Goal: Information Seeking & Learning: Learn about a topic

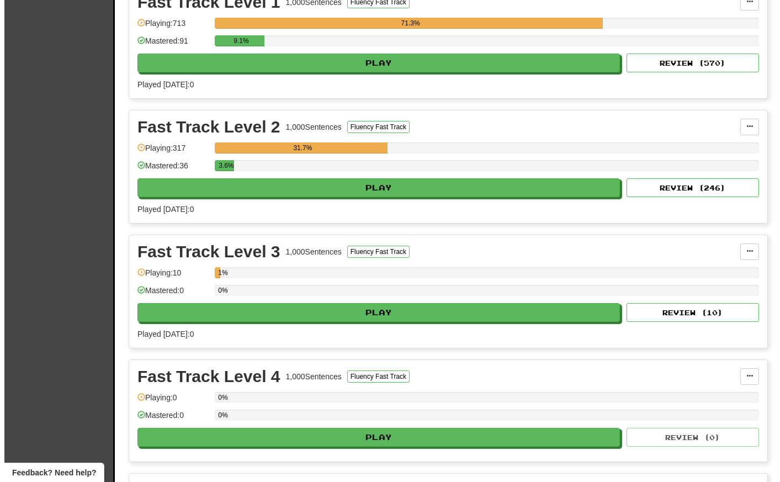
scroll to position [1516, 0]
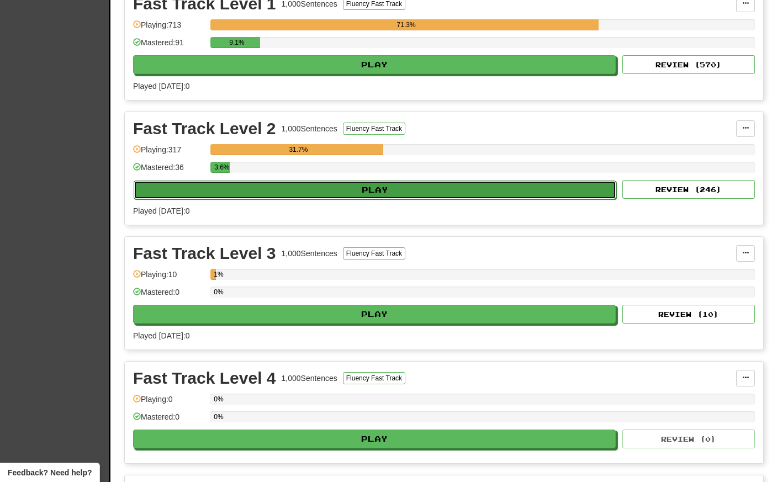
click at [384, 191] on button "Play" at bounding box center [375, 190] width 483 height 19
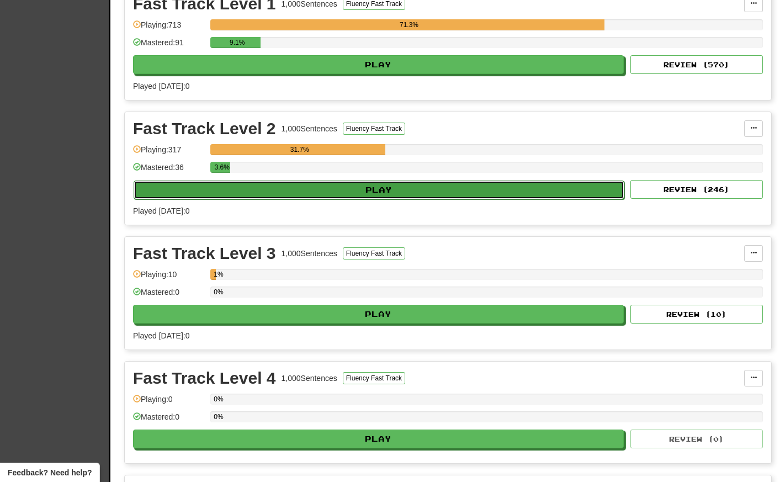
select select "**"
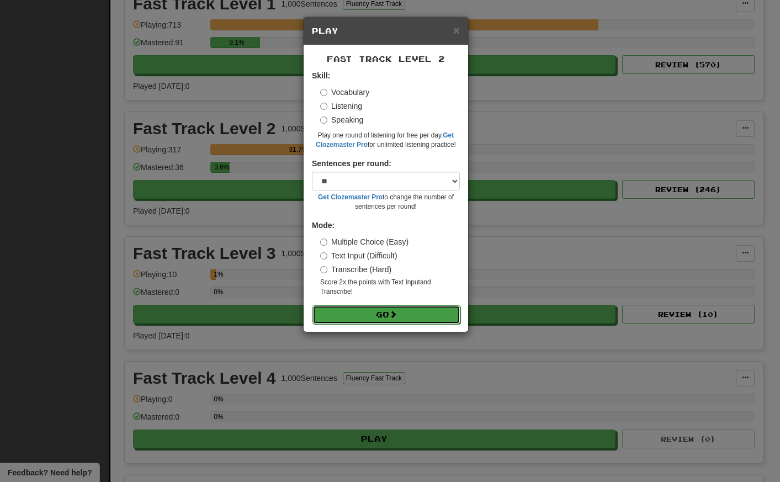
click at [416, 316] on button "Go" at bounding box center [387, 314] width 148 height 19
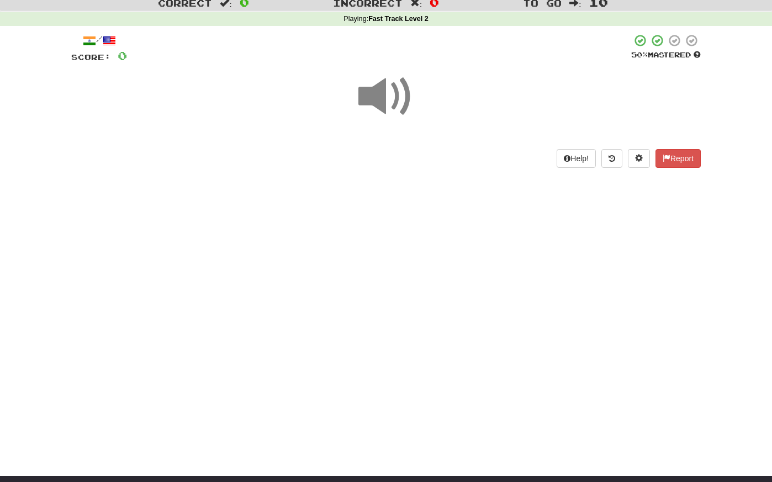
scroll to position [42, 0]
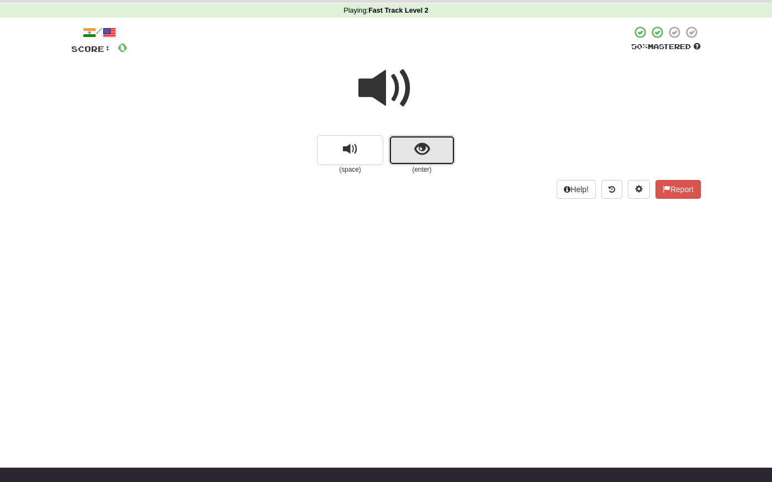
click at [425, 157] on span "show sentence" at bounding box center [422, 149] width 15 height 15
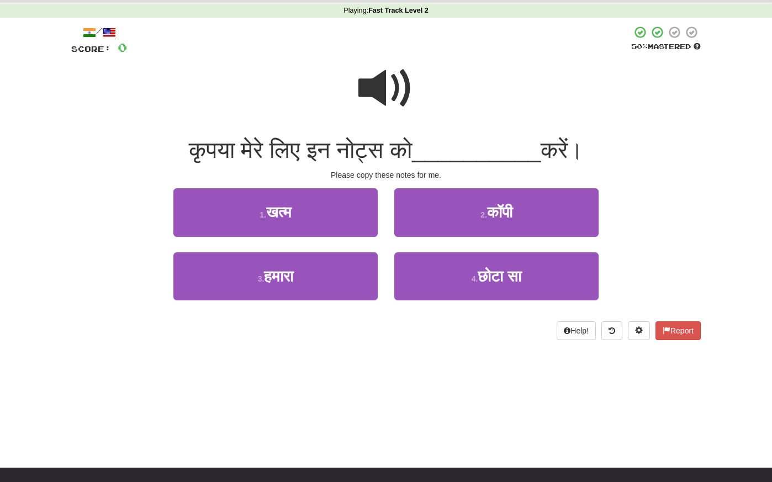
click at [380, 75] on span at bounding box center [385, 88] width 55 height 55
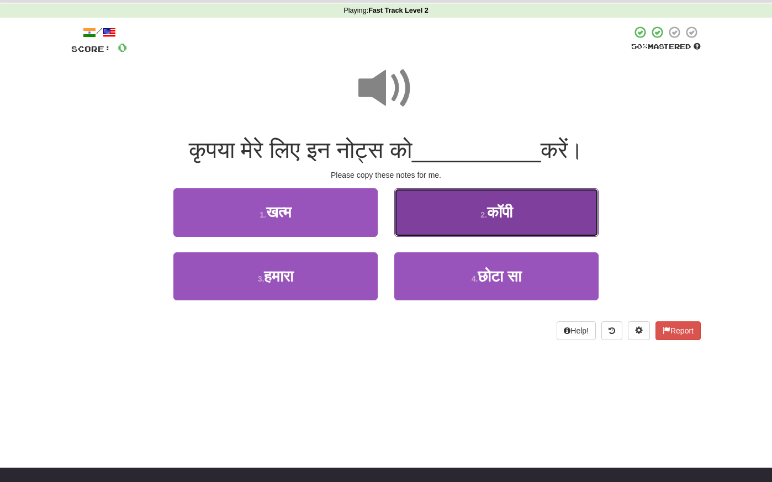
click at [483, 209] on button "2 . कॉपी" at bounding box center [496, 212] width 204 height 48
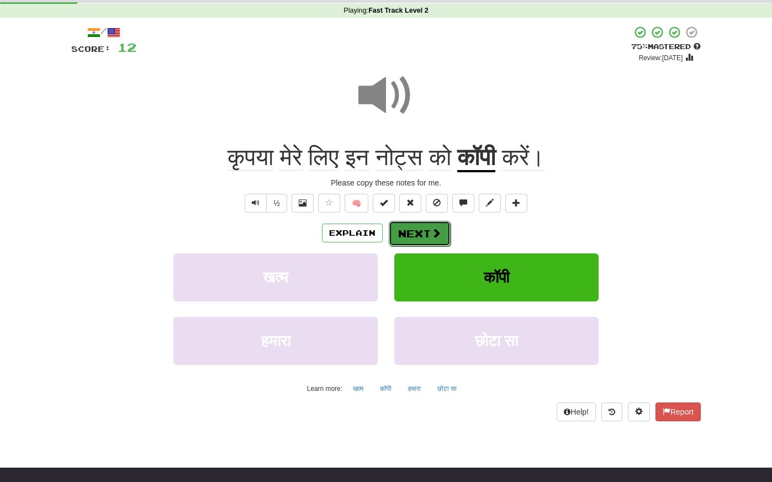
click at [425, 234] on button "Next" at bounding box center [420, 233] width 62 height 25
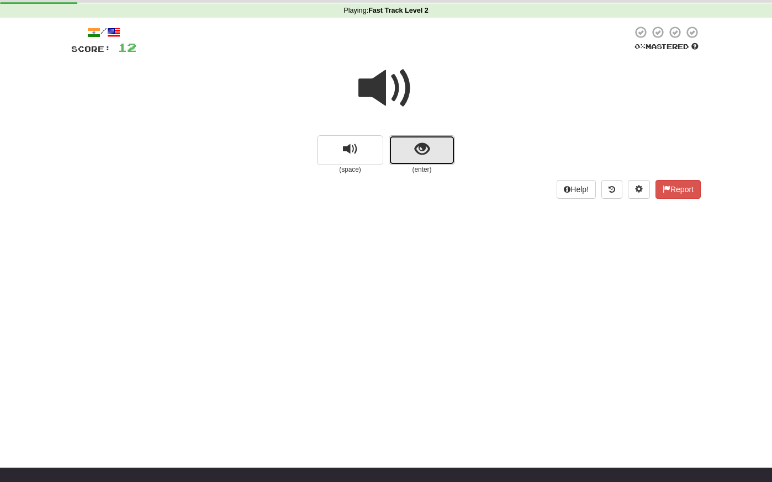
click at [413, 149] on button "show sentence" at bounding box center [422, 150] width 66 height 30
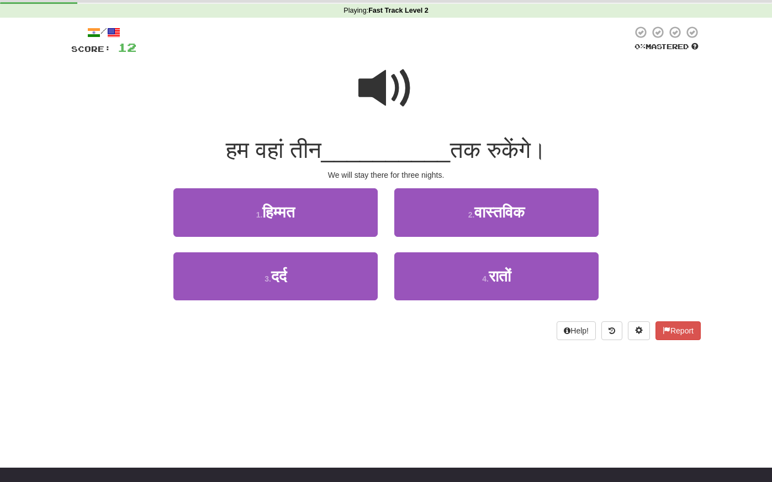
click at [387, 96] on span at bounding box center [385, 88] width 55 height 55
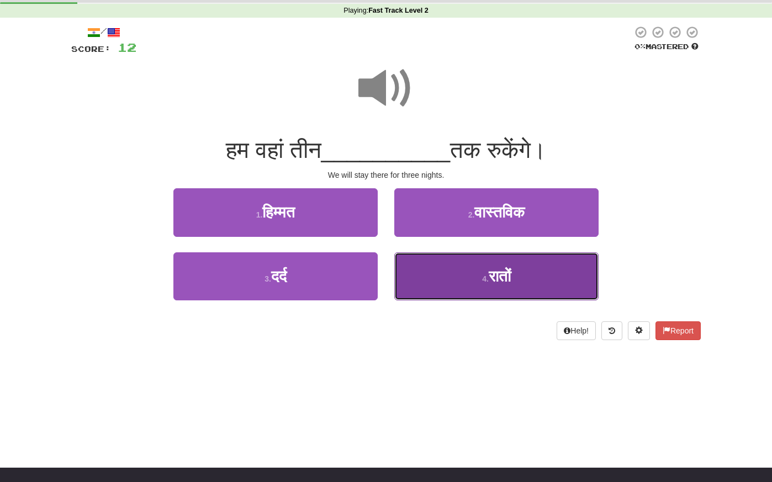
click at [492, 268] on span "रातों" at bounding box center [500, 276] width 22 height 17
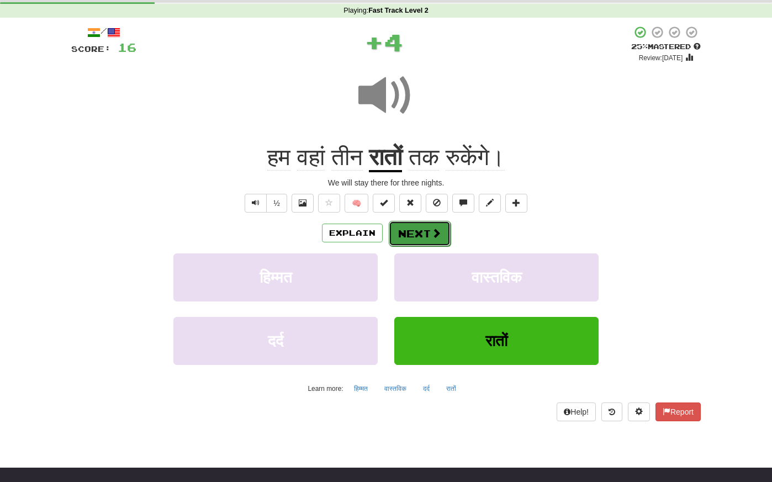
click at [425, 229] on button "Next" at bounding box center [420, 233] width 62 height 25
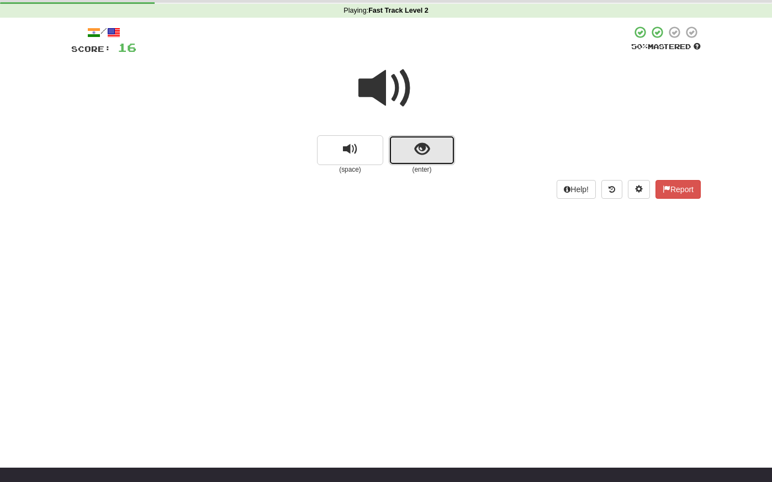
click at [429, 148] on span "show sentence" at bounding box center [422, 149] width 15 height 15
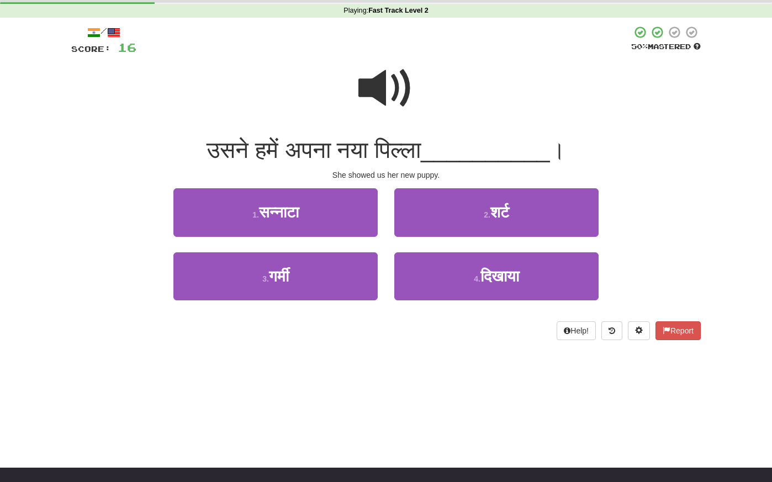
click at [379, 93] on span at bounding box center [385, 88] width 55 height 55
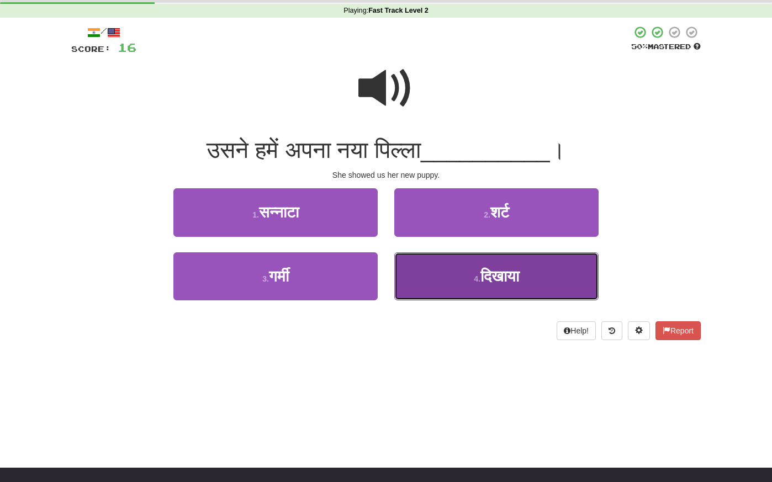
click at [505, 271] on span "दिखाया" at bounding box center [500, 276] width 39 height 17
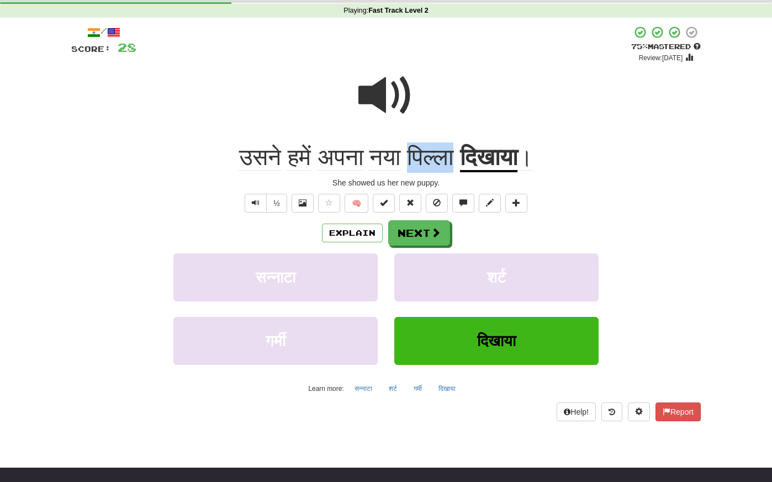
drag, startPoint x: 456, startPoint y: 158, endPoint x: 404, endPoint y: 156, distance: 52.5
click at [404, 156] on span "उसने हमें अपना नया पिल्ला" at bounding box center [349, 157] width 220 height 27
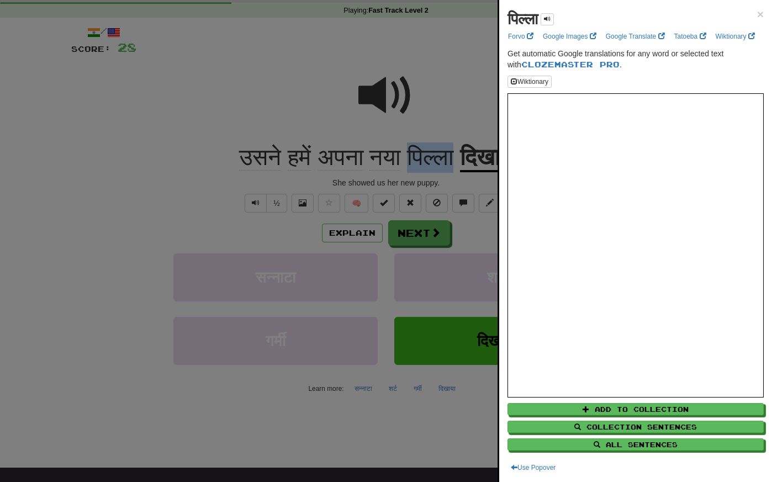
copy span "पिल्ला"
click at [149, 157] on div at bounding box center [386, 241] width 772 height 482
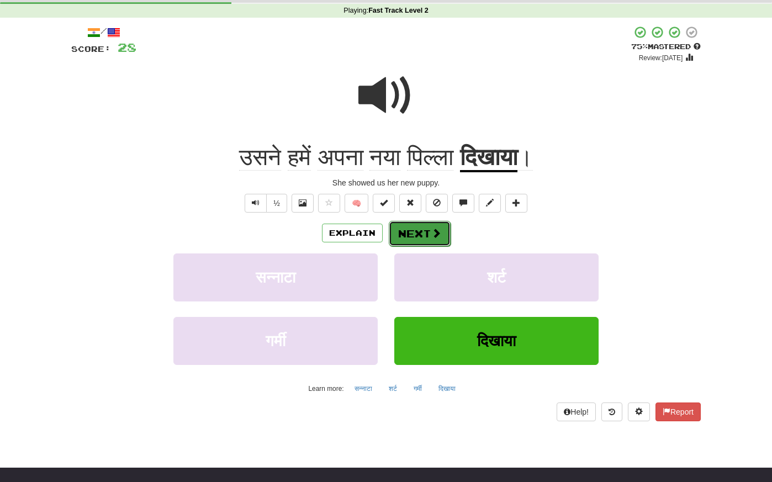
click at [433, 240] on button "Next" at bounding box center [420, 233] width 62 height 25
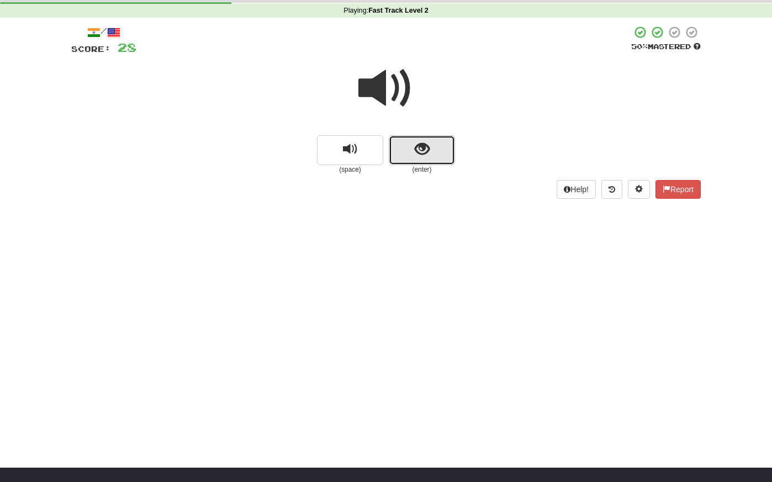
click at [423, 152] on span "show sentence" at bounding box center [422, 149] width 15 height 15
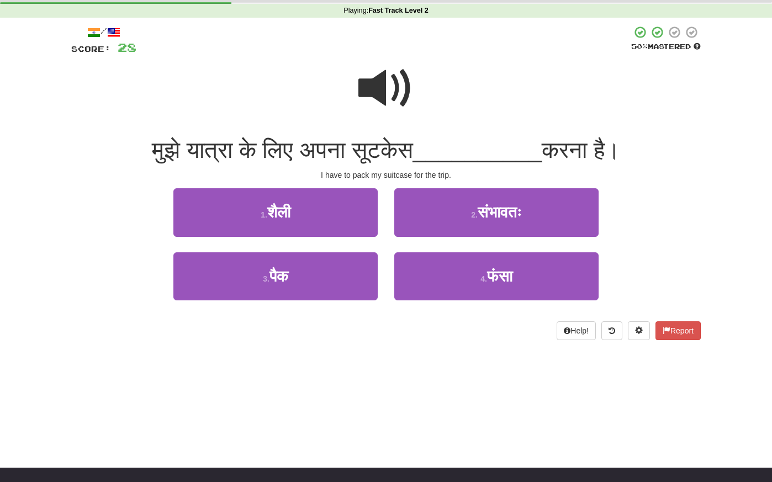
click at [379, 82] on span at bounding box center [385, 88] width 55 height 55
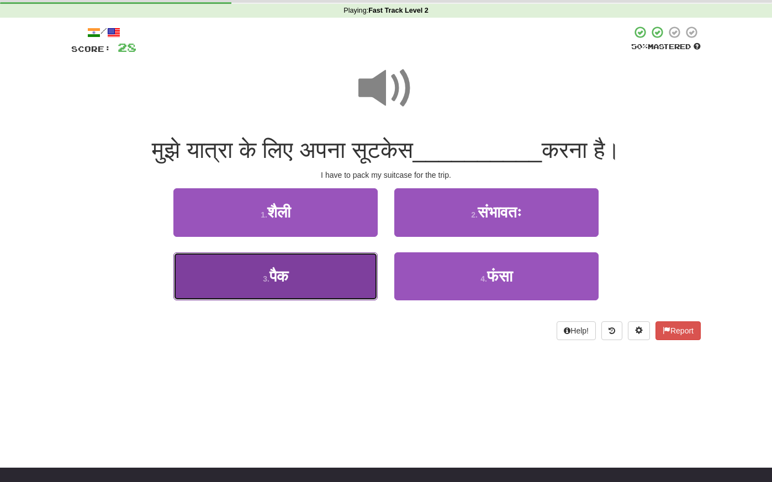
click at [341, 283] on button "3 . पैक" at bounding box center [275, 276] width 204 height 48
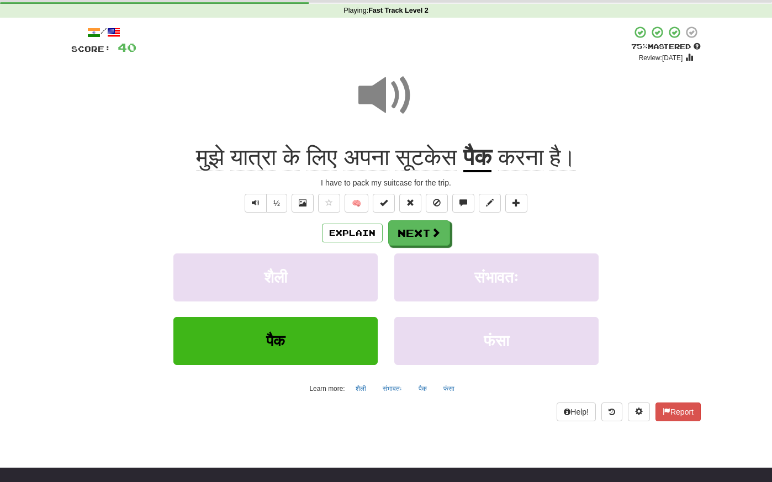
click at [389, 100] on span at bounding box center [385, 95] width 55 height 55
click at [415, 235] on button "Next" at bounding box center [420, 233] width 62 height 25
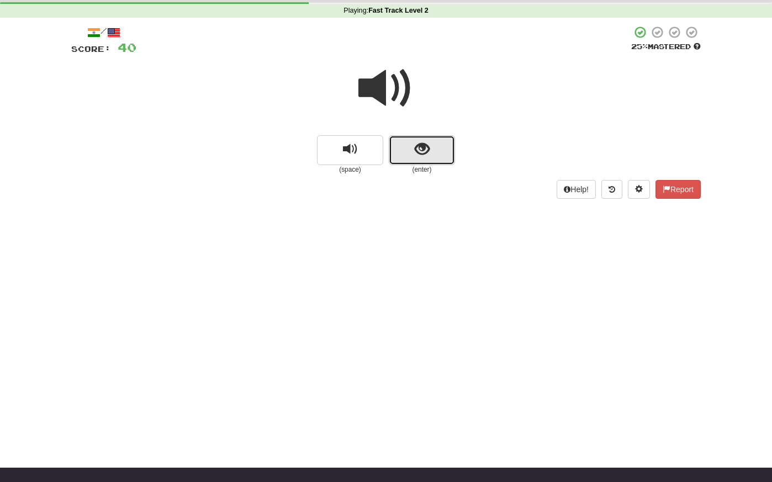
click at [425, 144] on span "show sentence" at bounding box center [422, 149] width 15 height 15
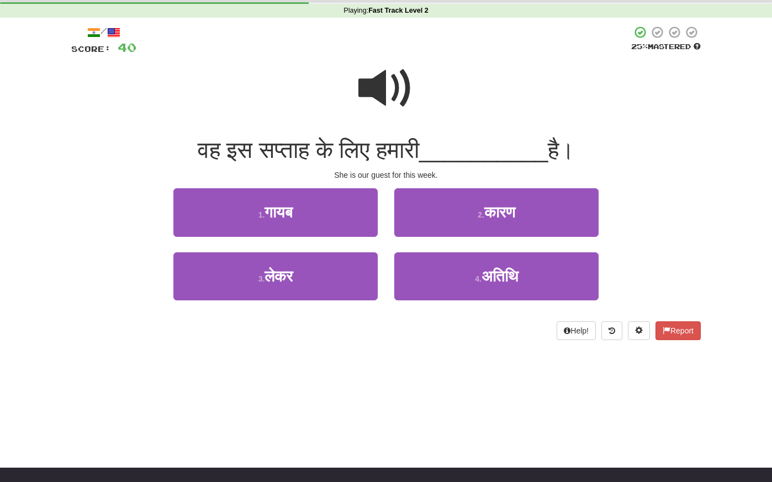
click at [398, 93] on span at bounding box center [385, 88] width 55 height 55
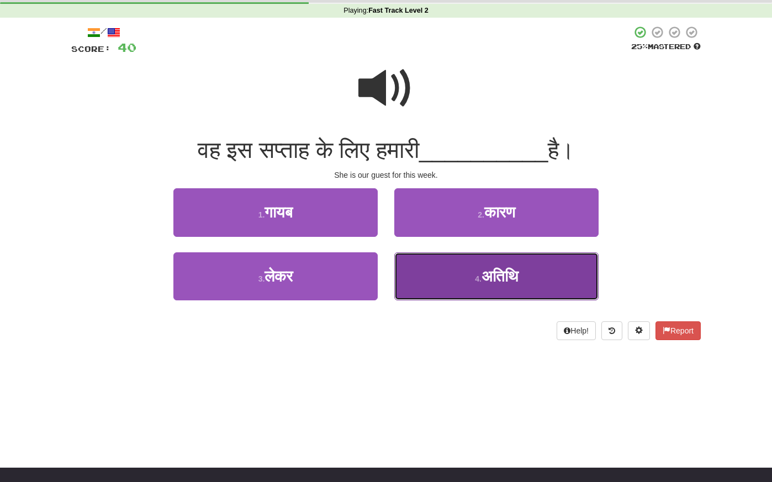
click at [511, 277] on span "अतिथि" at bounding box center [500, 276] width 36 height 17
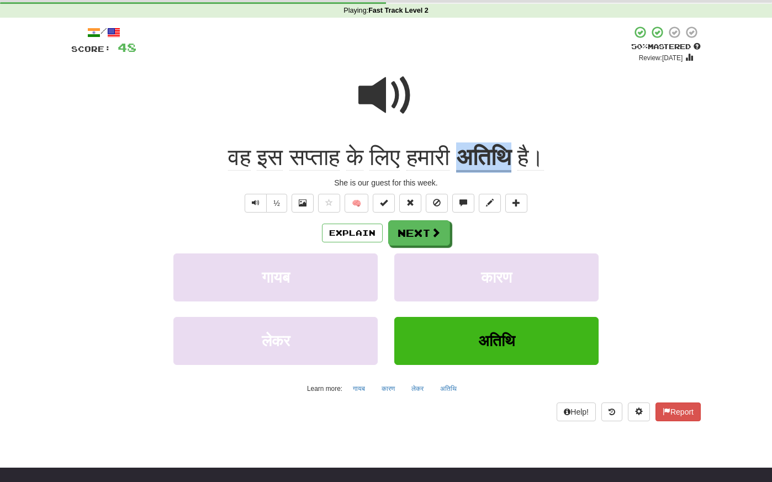
drag, startPoint x: 527, startPoint y: 156, endPoint x: 463, endPoint y: 155, distance: 64.6
click at [463, 155] on div "वह इस सप्ताह के लिए हमारी अतिथि है।" at bounding box center [386, 158] width 630 height 30
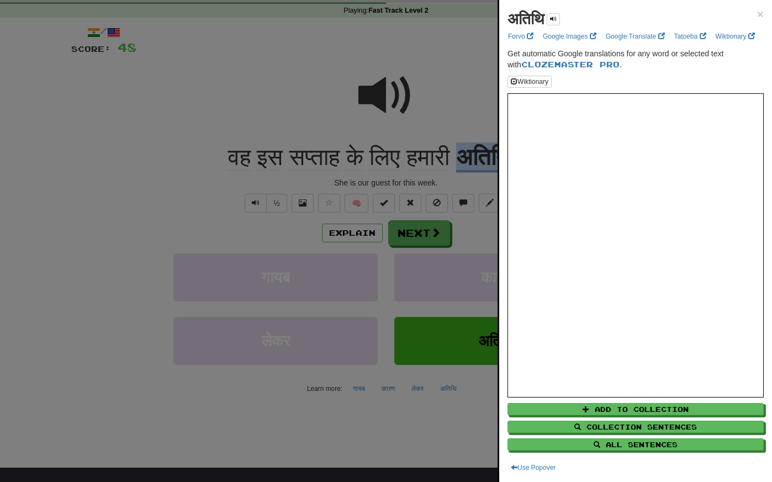
copy u "अतिथि"
click at [338, 231] on div at bounding box center [386, 241] width 772 height 482
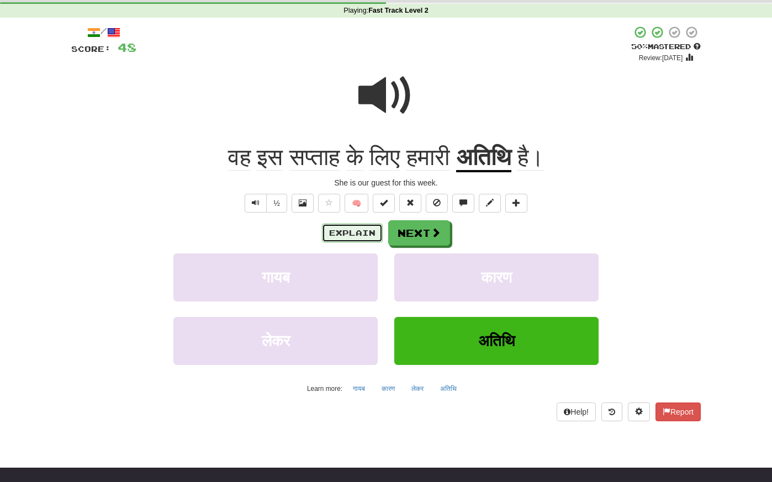
click at [338, 231] on button "Explain" at bounding box center [352, 233] width 61 height 19
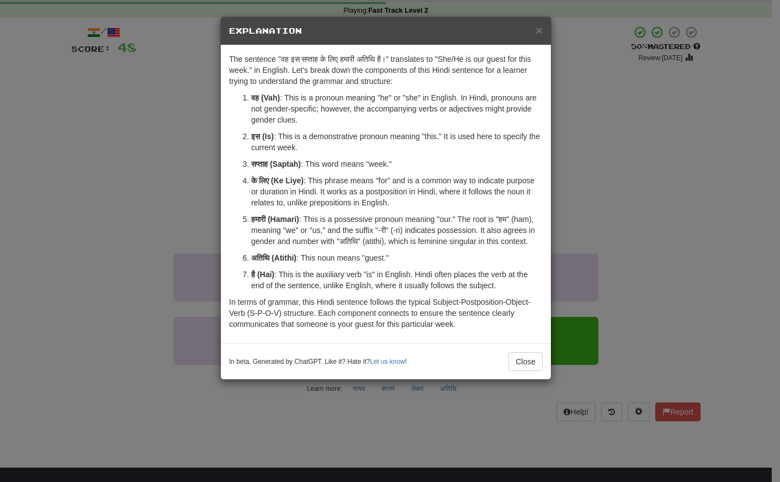
click at [72, 147] on div "× Explanation The sentence "वह इस सप्ताह के लिए हमारी अतिथि है।" translates to …" at bounding box center [390, 241] width 780 height 482
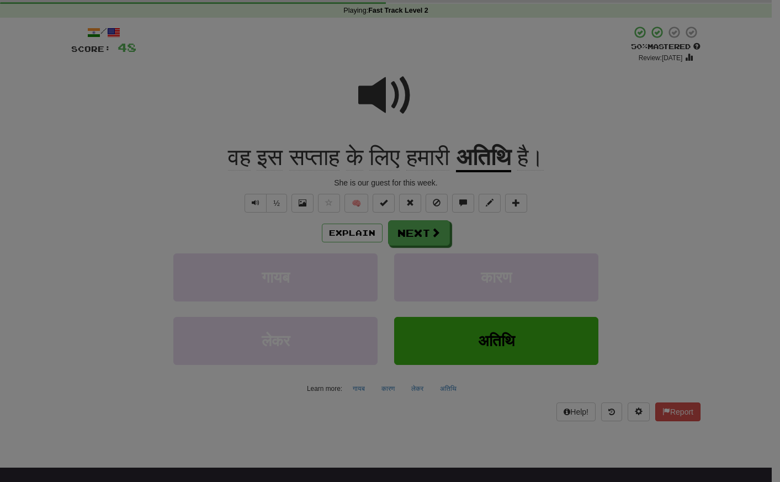
click at [72, 147] on div "× Explanation The sentence "वह इस सप्ताह के लिए हमारी अतिथि है।" translates to …" at bounding box center [390, 241] width 780 height 482
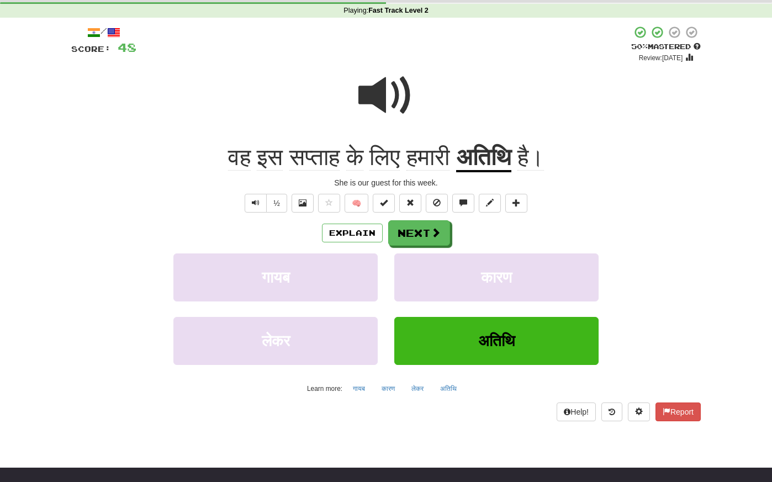
click at [387, 107] on span at bounding box center [385, 95] width 55 height 55
click at [416, 234] on button "Next" at bounding box center [420, 233] width 62 height 25
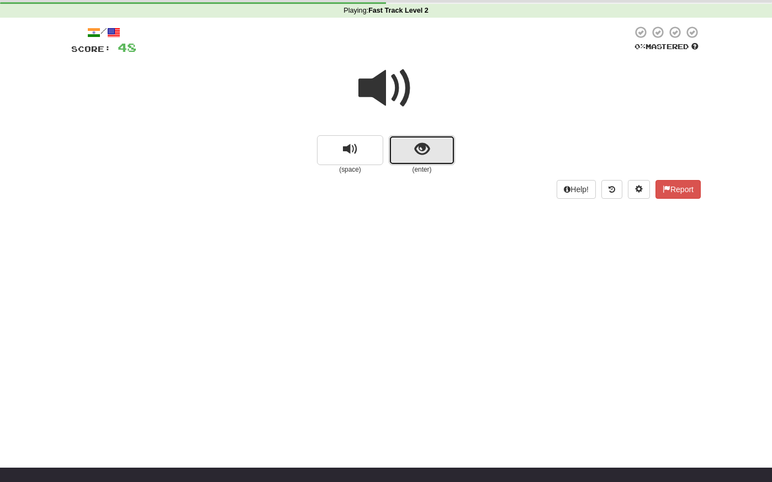
click at [429, 154] on span "show sentence" at bounding box center [422, 149] width 15 height 15
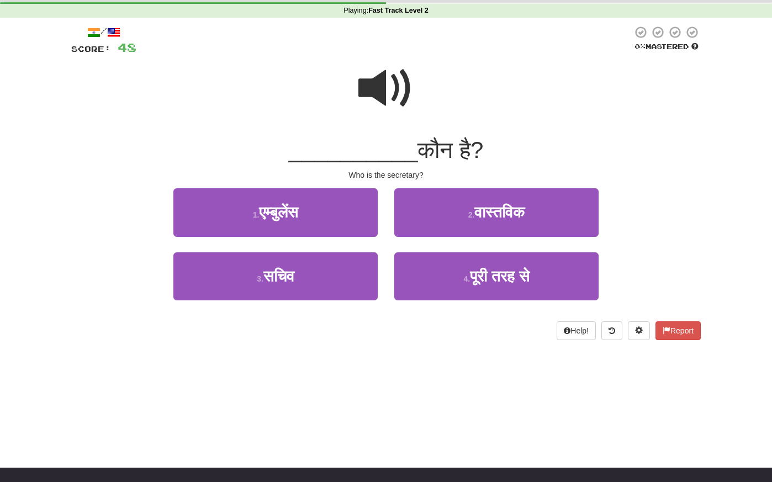
click at [392, 92] on span at bounding box center [385, 88] width 55 height 55
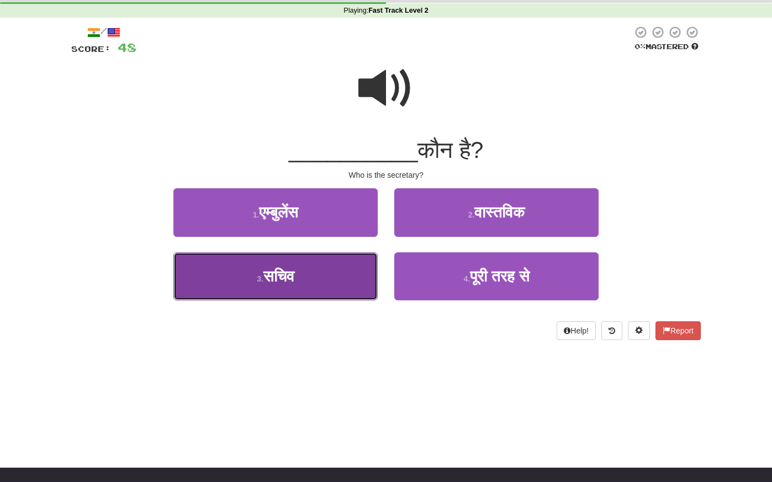
click at [321, 287] on button "3 . सचिव" at bounding box center [275, 276] width 204 height 48
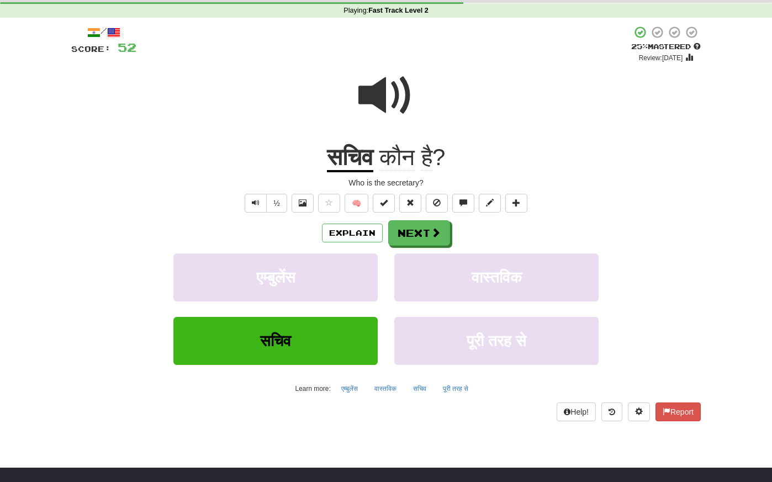
click at [376, 107] on span at bounding box center [385, 95] width 55 height 55
drag, startPoint x: 377, startPoint y: 160, endPoint x: 321, endPoint y: 159, distance: 55.8
click at [321, 159] on div "सचिव कौन है ?" at bounding box center [386, 158] width 630 height 30
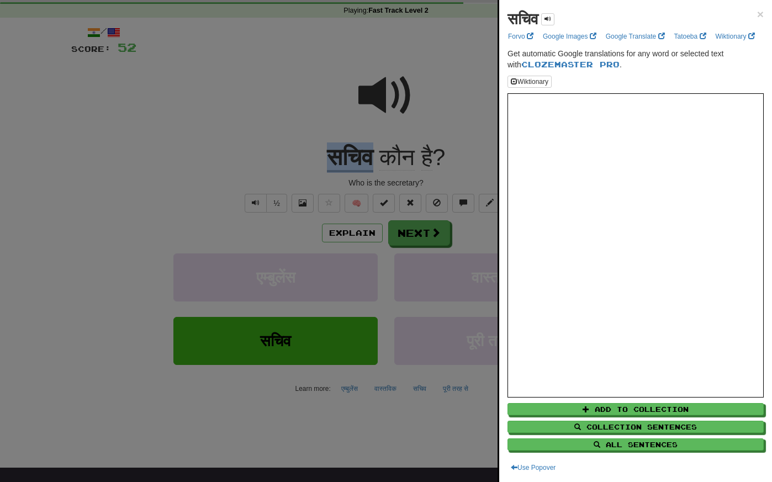
copy u "सचिव"
click at [269, 108] on div at bounding box center [386, 241] width 772 height 482
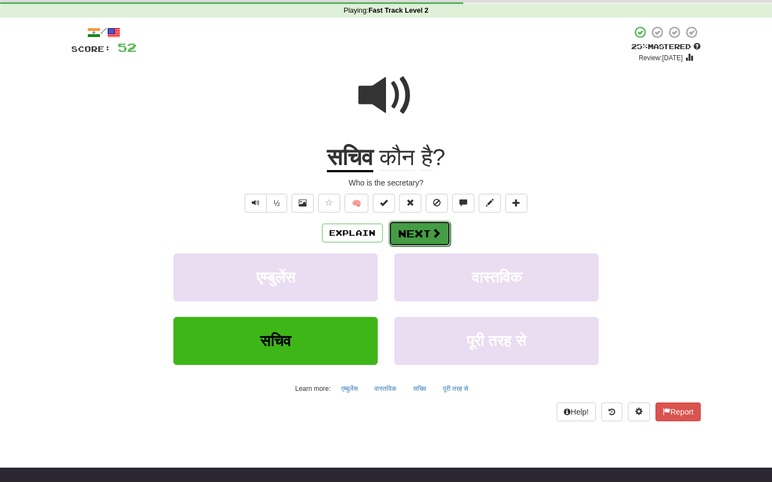
click at [423, 236] on button "Next" at bounding box center [420, 233] width 62 height 25
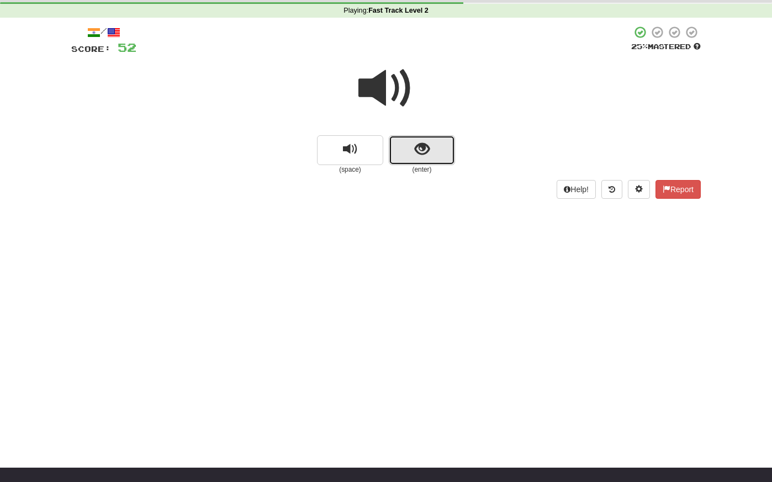
click at [428, 154] on span "show sentence" at bounding box center [422, 149] width 15 height 15
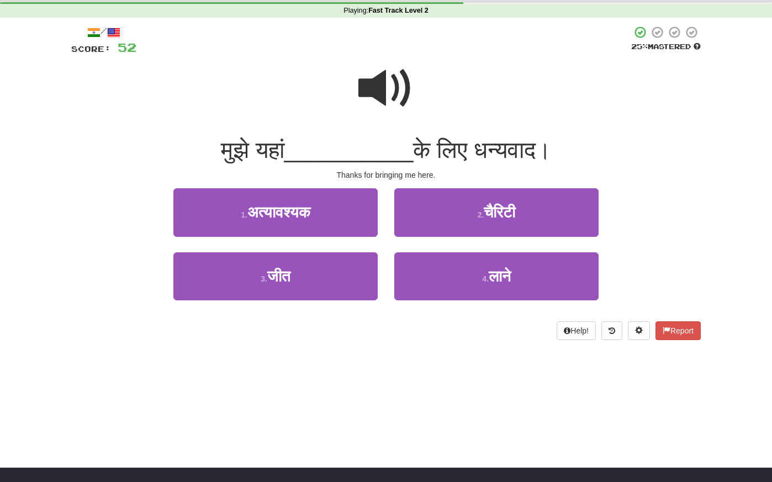
click at [380, 82] on span at bounding box center [385, 88] width 55 height 55
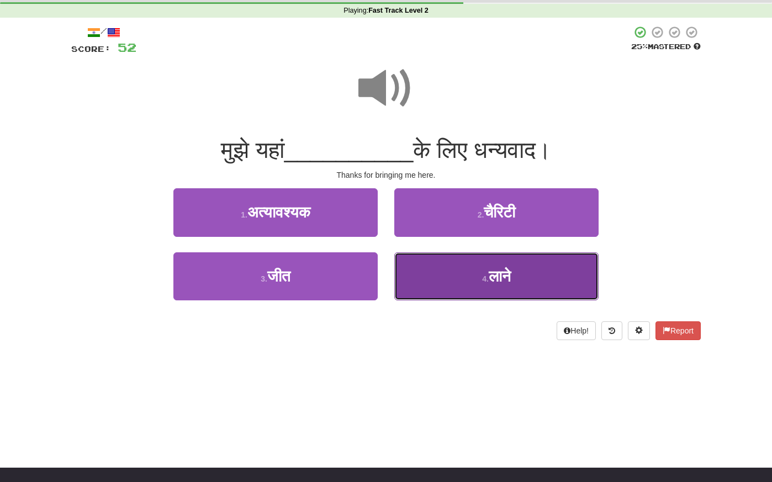
click at [481, 273] on button "4 . लाने" at bounding box center [496, 276] width 204 height 48
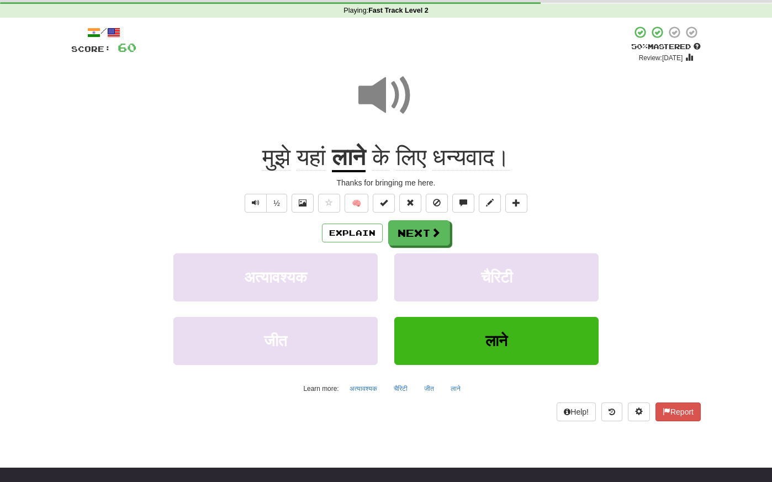
click at [393, 93] on span at bounding box center [385, 95] width 55 height 55
click at [420, 229] on button "Next" at bounding box center [420, 233] width 62 height 25
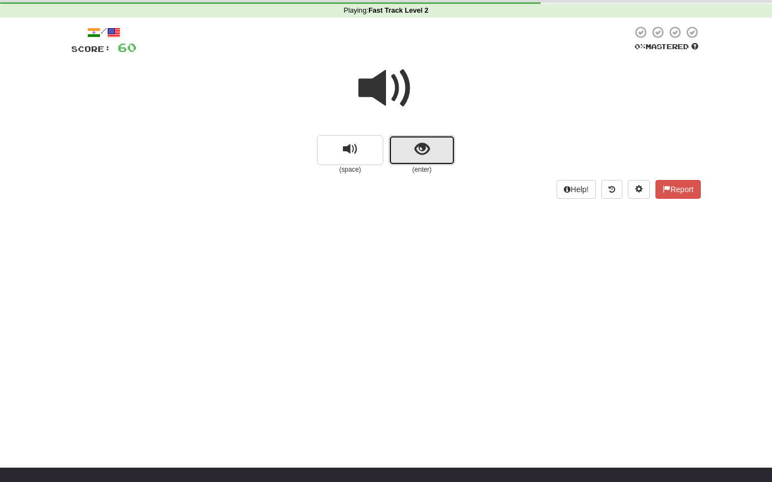
click at [418, 147] on span "show sentence" at bounding box center [422, 149] width 15 height 15
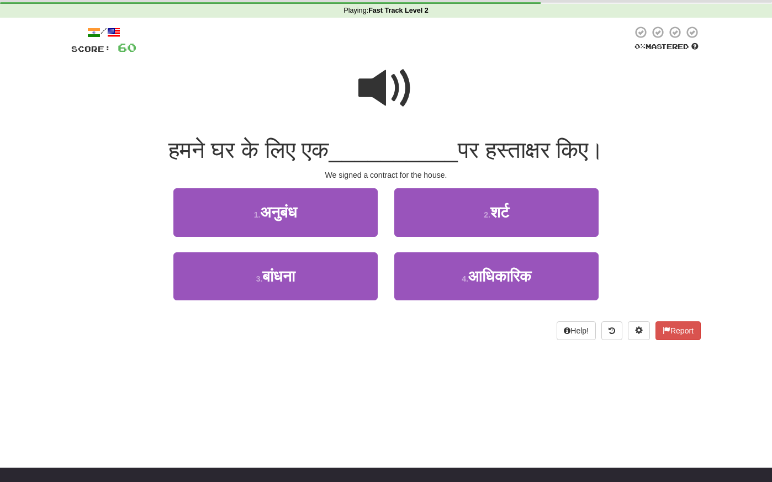
click at [402, 98] on span at bounding box center [385, 88] width 55 height 55
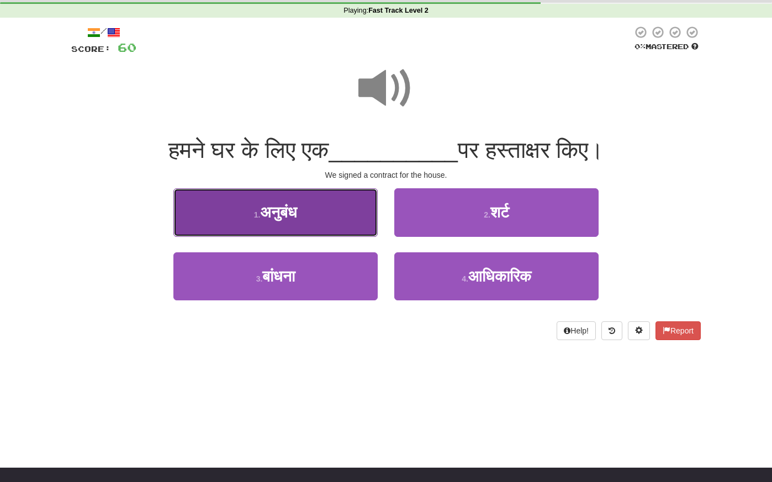
click at [321, 212] on button "1 . अनुबंध" at bounding box center [275, 212] width 204 height 48
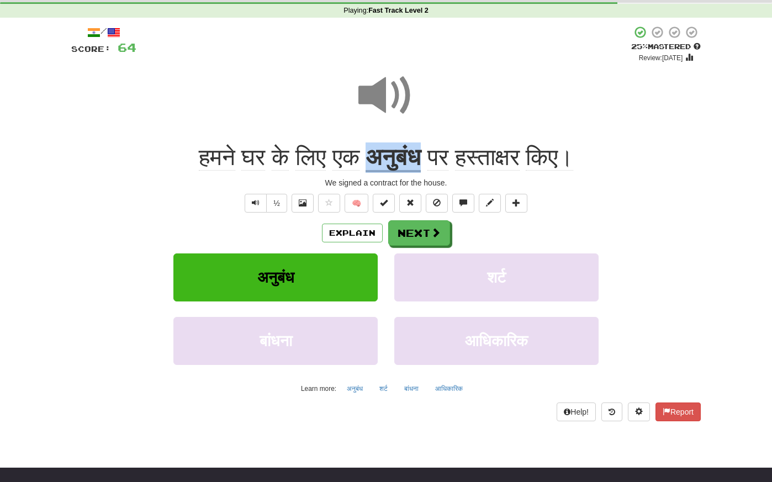
drag, startPoint x: 426, startPoint y: 156, endPoint x: 370, endPoint y: 154, distance: 56.4
click at [370, 154] on div "हमने घर के लिए एक अनुबंध पर हस्ताक्षर किए।" at bounding box center [386, 158] width 630 height 30
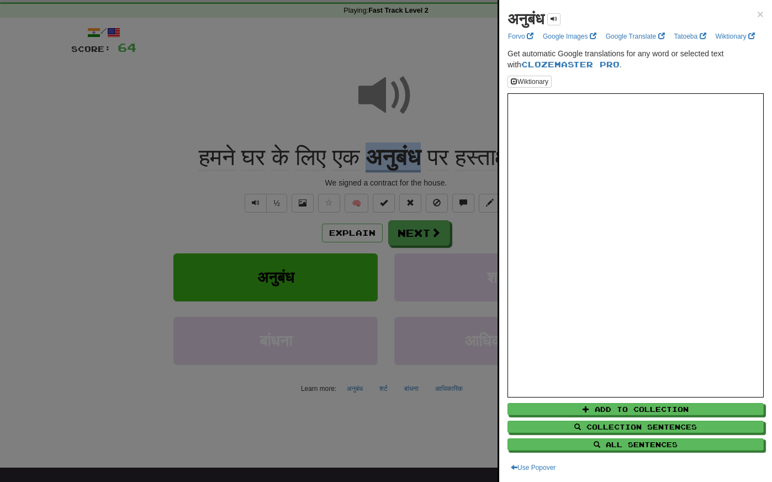
copy u "अनुबंध"
click at [295, 220] on div at bounding box center [386, 241] width 772 height 482
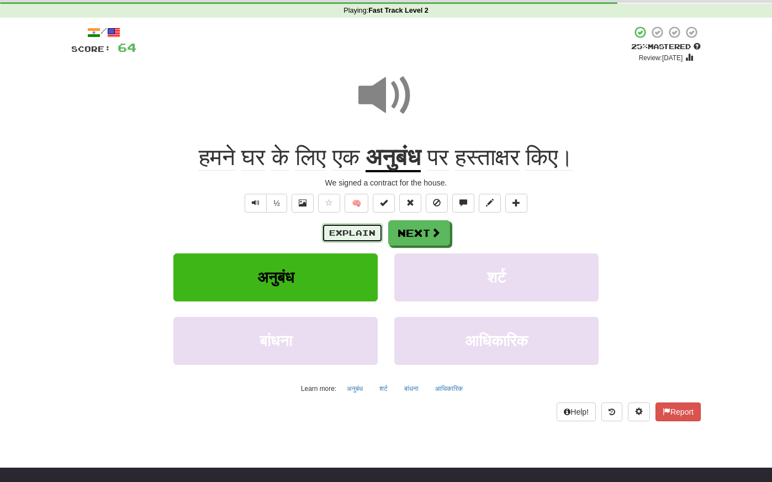
click at [341, 230] on button "Explain" at bounding box center [352, 233] width 61 height 19
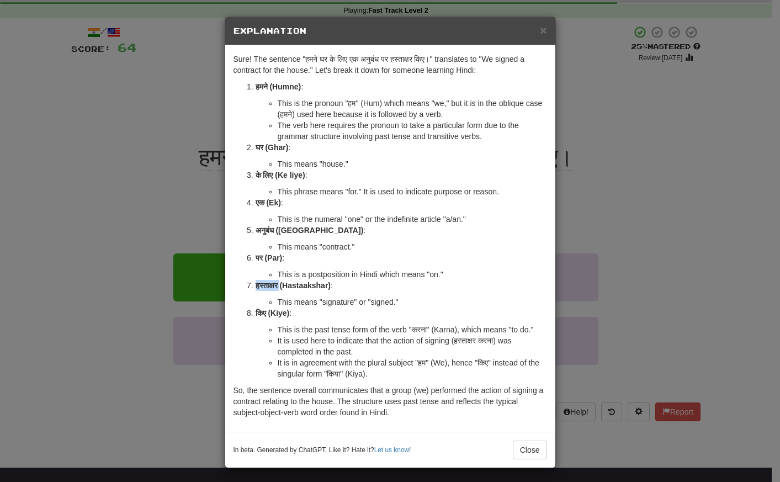
drag, startPoint x: 276, startPoint y: 287, endPoint x: 250, endPoint y: 287, distance: 26.0
click at [256, 287] on li "हस्ताक्षर (Hastaakshar) : This means "signature" or "signed."" at bounding box center [402, 294] width 292 height 28
copy strong "हस्ताक्षर"
click at [140, 168] on div "× Explanation Sure! The sentence "हमने घर के लिए एक अनुबंध पर हस्ताक्षर किए।" t…" at bounding box center [390, 241] width 780 height 482
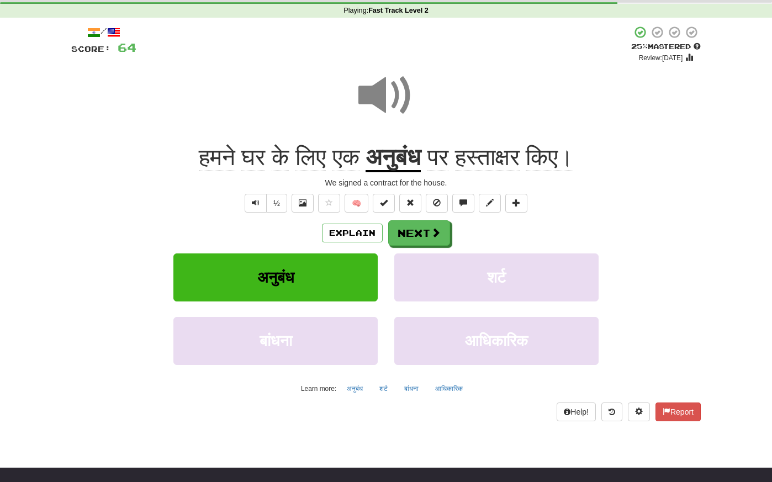
click at [369, 111] on span at bounding box center [385, 95] width 55 height 55
click at [426, 230] on button "Next" at bounding box center [420, 233] width 62 height 25
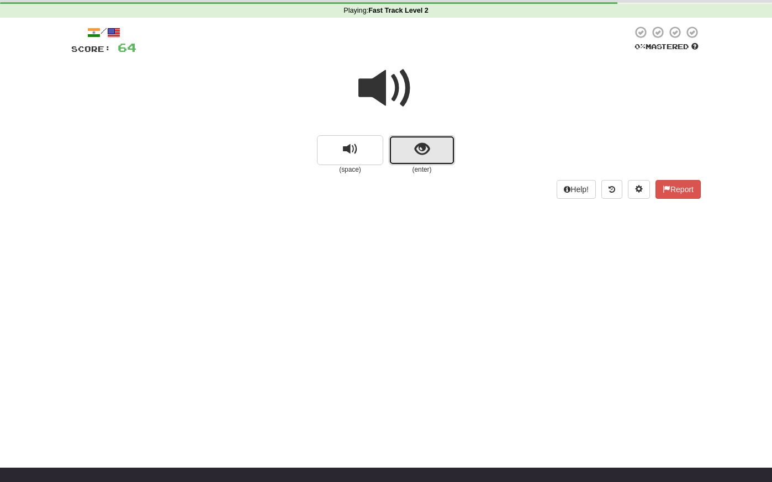
click at [421, 155] on span "show sentence" at bounding box center [422, 149] width 15 height 15
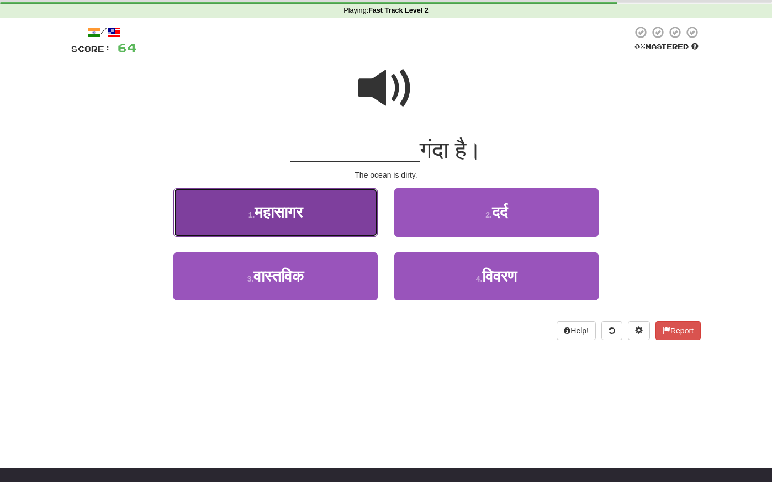
click at [336, 206] on button "1 . महासागर" at bounding box center [275, 212] width 204 height 48
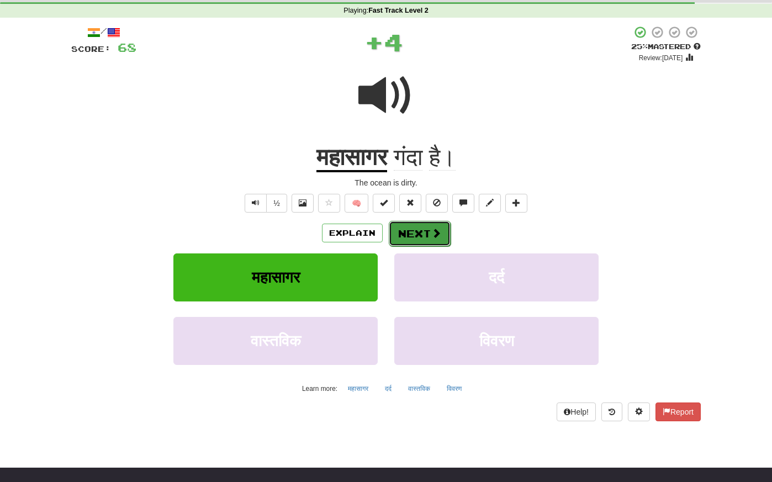
click at [416, 233] on button "Next" at bounding box center [420, 233] width 62 height 25
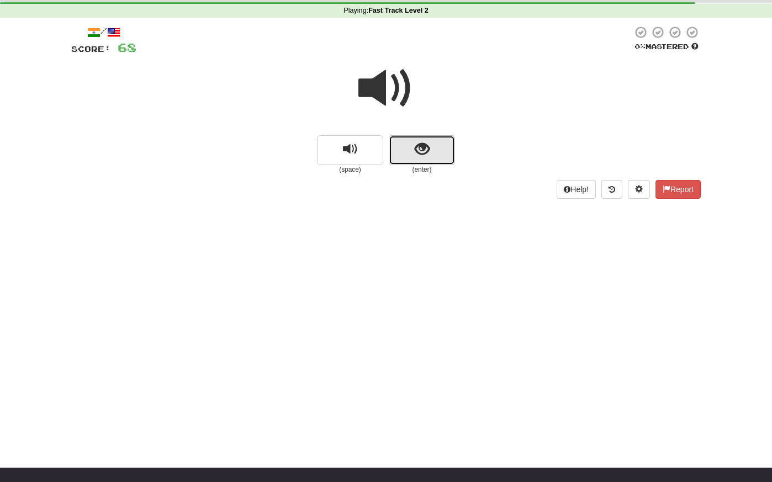
click at [419, 155] on span "show sentence" at bounding box center [422, 149] width 15 height 15
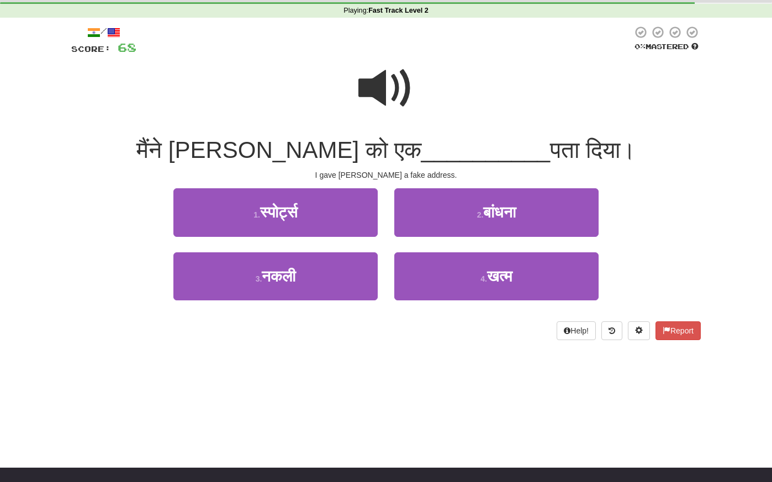
click at [393, 81] on span at bounding box center [385, 88] width 55 height 55
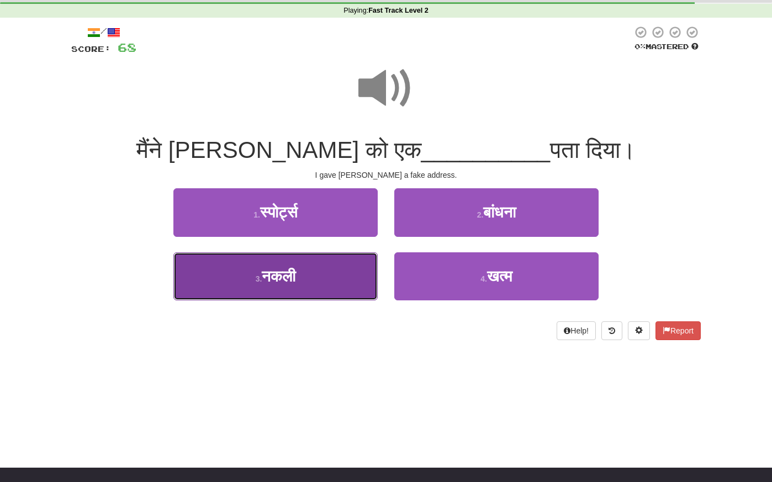
click at [324, 278] on button "3 . नकली" at bounding box center [275, 276] width 204 height 48
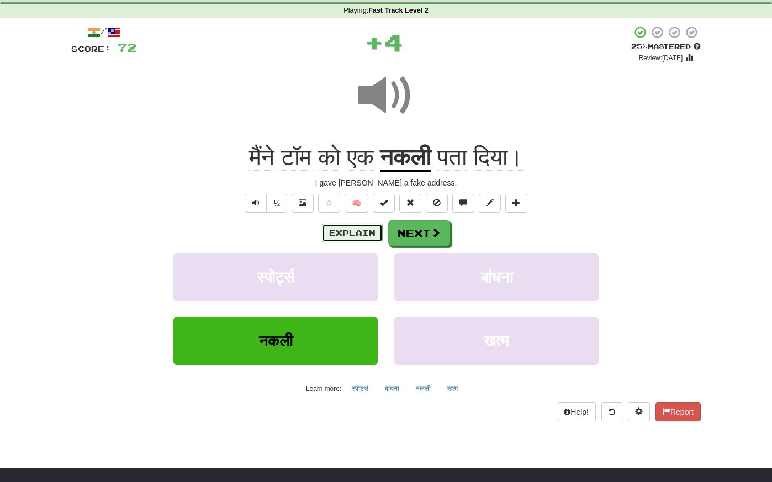
click at [352, 229] on button "Explain" at bounding box center [352, 233] width 61 height 19
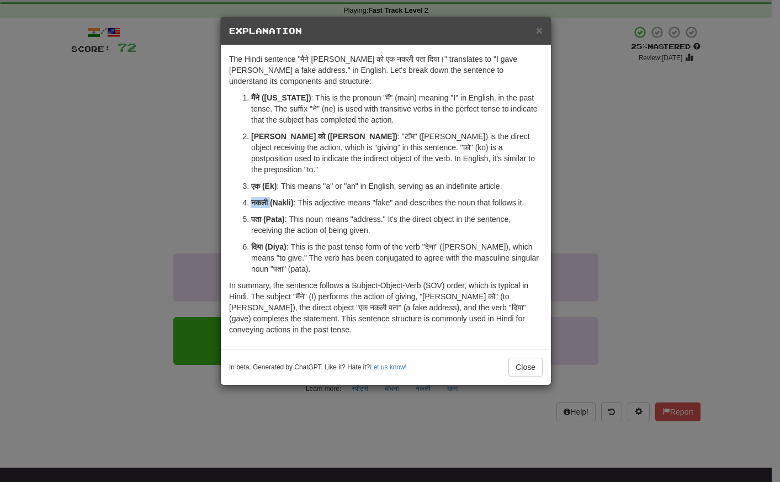
drag, startPoint x: 272, startPoint y: 190, endPoint x: 250, endPoint y: 187, distance: 22.8
click at [251, 197] on li "नकली (Nakli) : This adjective means "fake" and describes the noun that follows …" at bounding box center [397, 202] width 292 height 11
copy strong "नकली"
click at [156, 107] on div "× Explanation The Hindi sentence "मैंने टॉम को एक नकली पता दिया।" translates to…" at bounding box center [390, 241] width 780 height 482
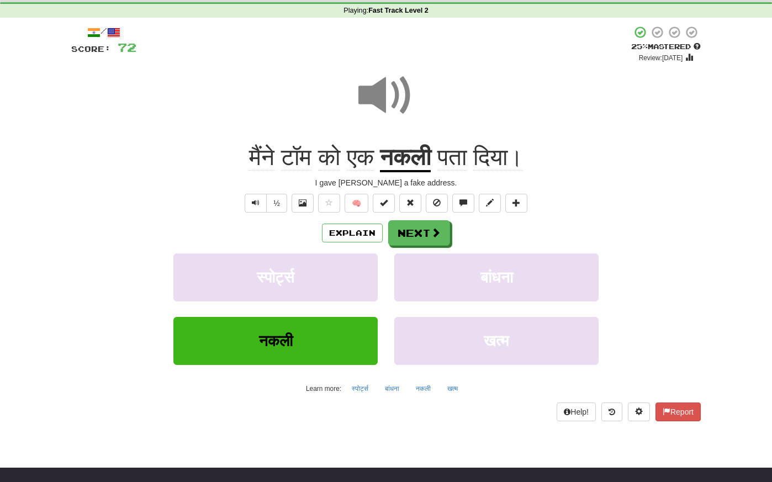
click at [381, 93] on span at bounding box center [385, 95] width 55 height 55
click at [415, 233] on button "Next" at bounding box center [420, 233] width 62 height 25
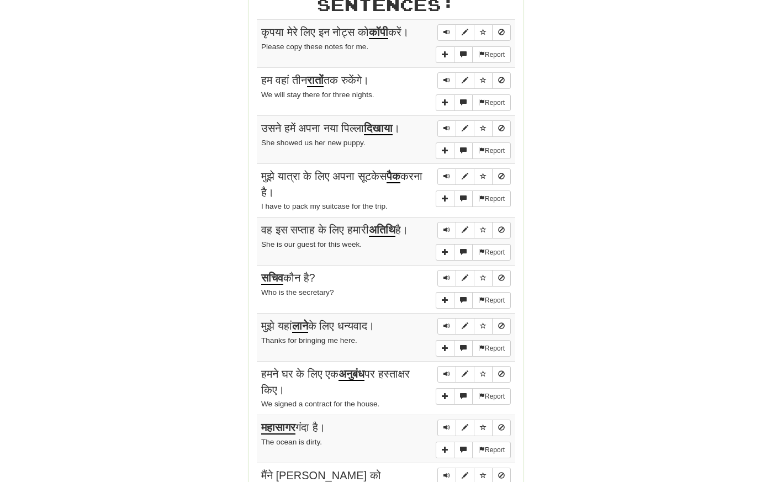
scroll to position [783, 0]
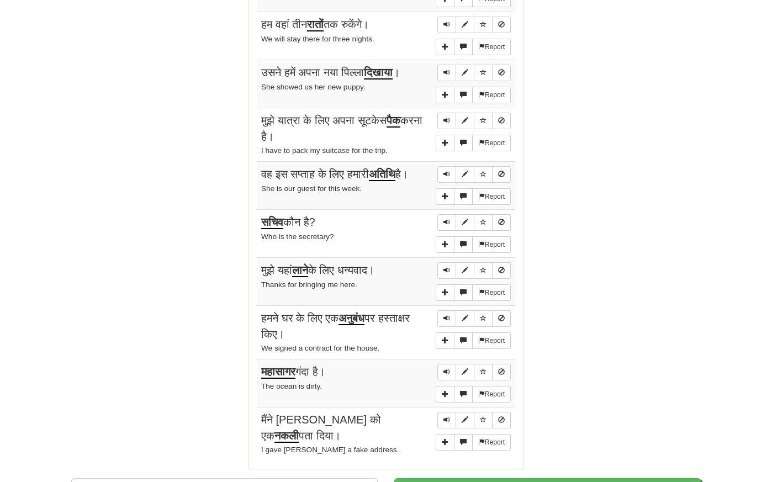
drag, startPoint x: 256, startPoint y: 86, endPoint x: 457, endPoint y: 452, distance: 417.3
copy h2 "Sentences:"
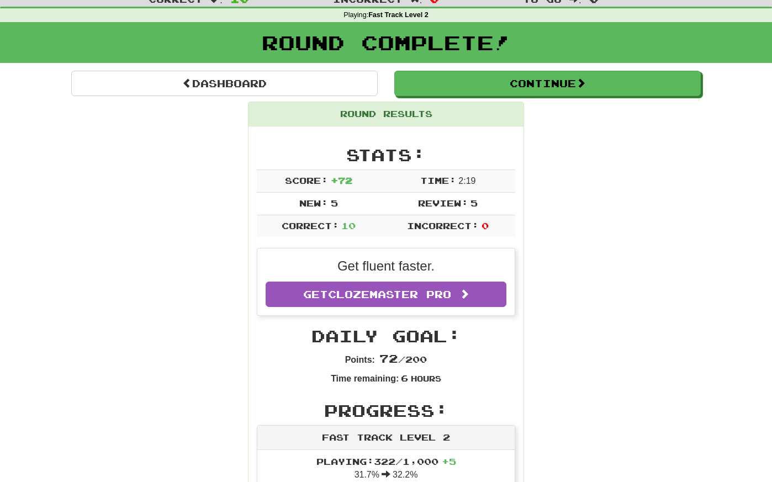
scroll to position [0, 0]
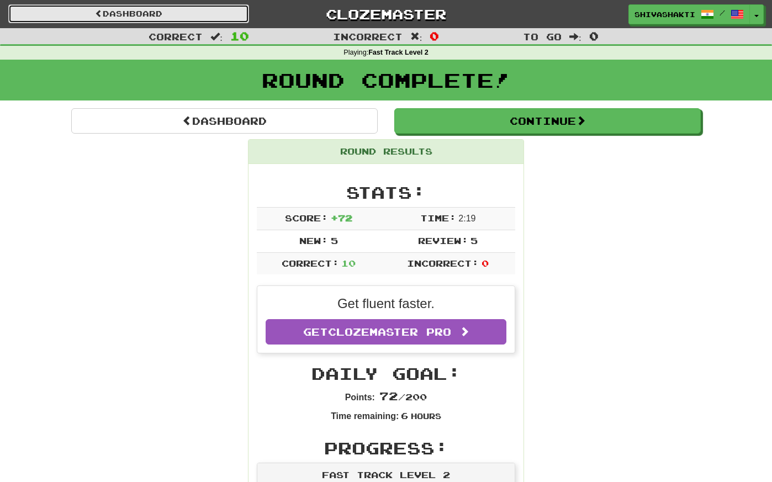
click at [148, 9] on link "Dashboard" at bounding box center [128, 13] width 241 height 19
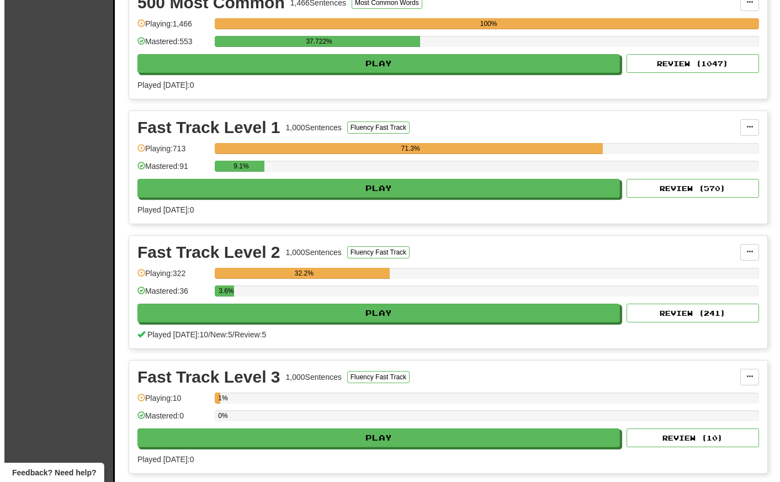
scroll to position [1396, 0]
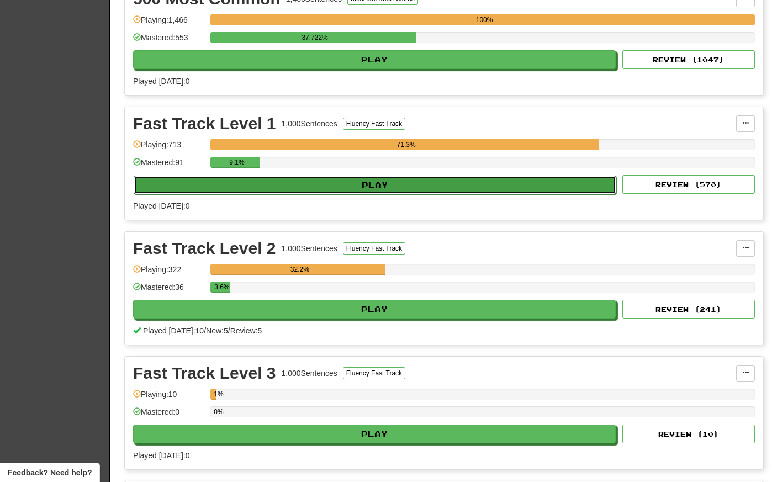
click at [310, 185] on button "Play" at bounding box center [375, 185] width 483 height 19
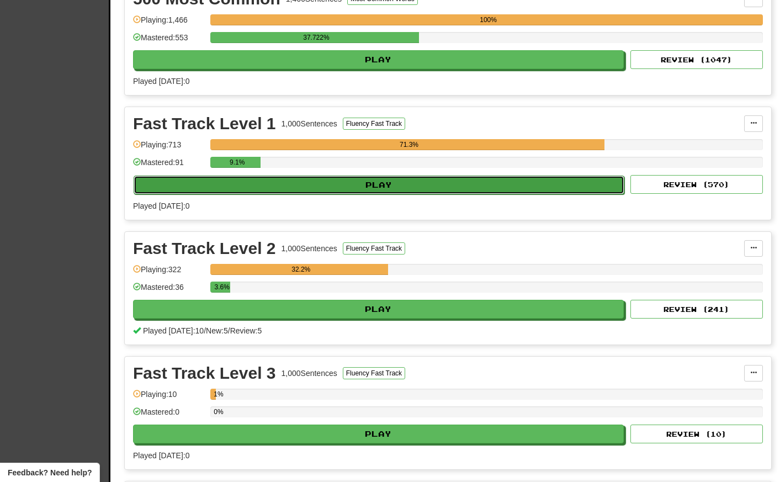
select select "**"
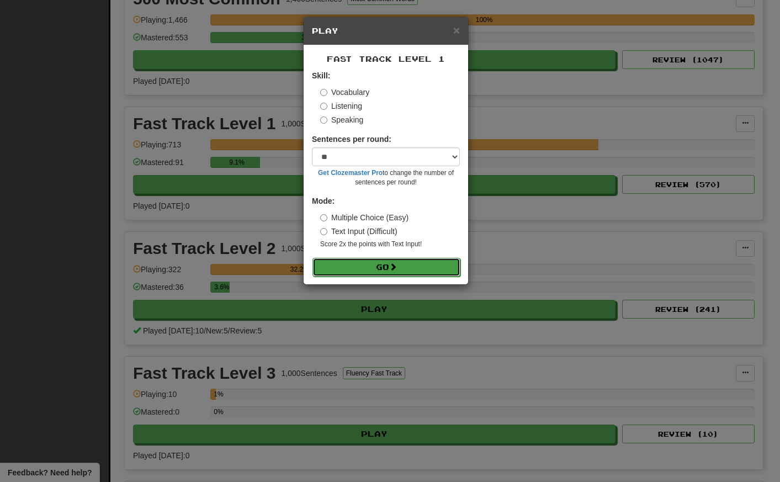
click at [373, 270] on button "Go" at bounding box center [387, 267] width 148 height 19
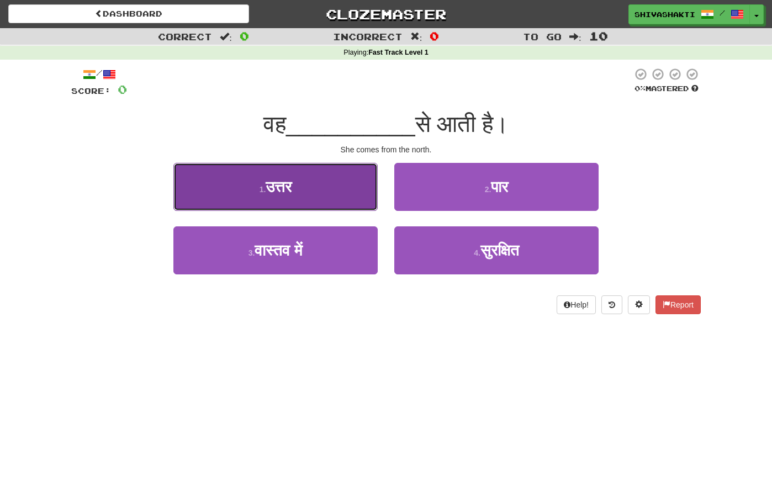
click at [319, 189] on button "1 . उत्तर" at bounding box center [275, 187] width 204 height 48
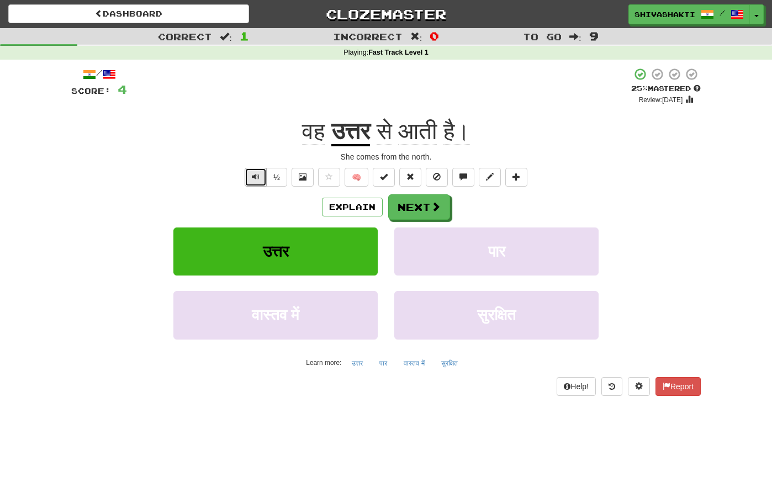
click at [251, 177] on button "Text-to-speech controls" at bounding box center [256, 177] width 22 height 19
click at [414, 206] on button "Next" at bounding box center [420, 207] width 62 height 25
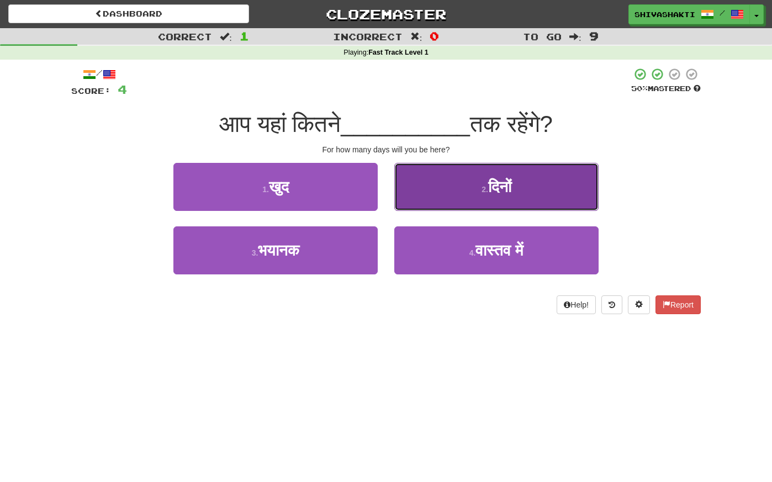
click at [461, 192] on button "2 . दिनों" at bounding box center [496, 187] width 204 height 48
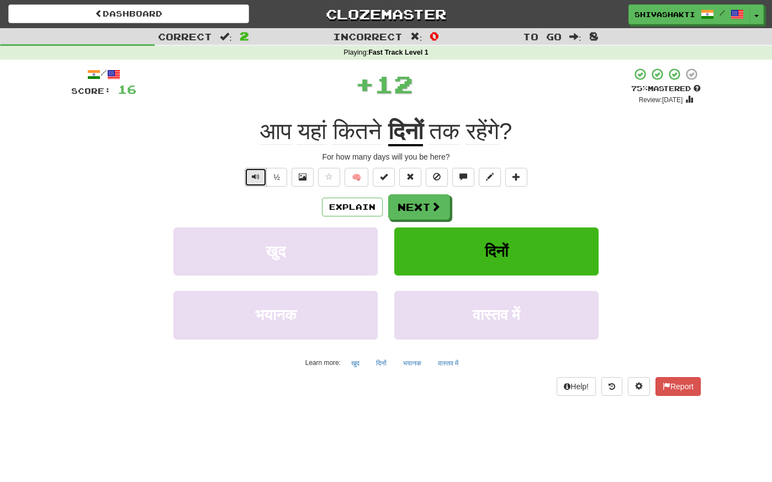
click at [251, 175] on button "Text-to-speech controls" at bounding box center [256, 177] width 22 height 19
click at [412, 208] on button "Next" at bounding box center [420, 207] width 62 height 25
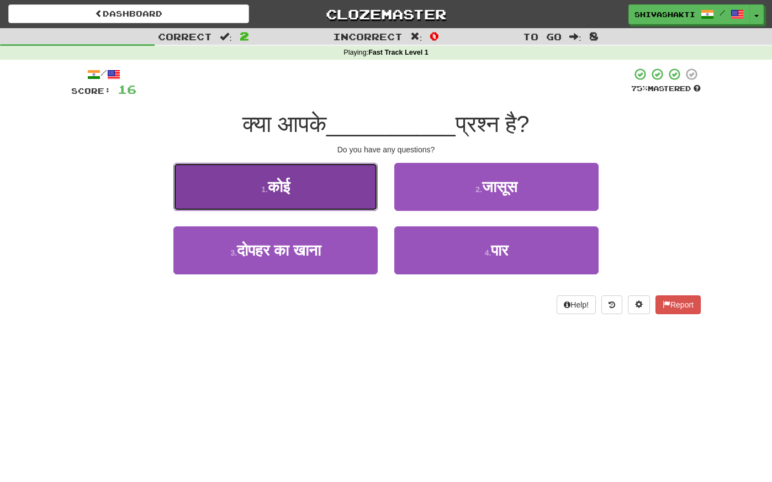
click at [321, 177] on button "1 . कोई" at bounding box center [275, 187] width 204 height 48
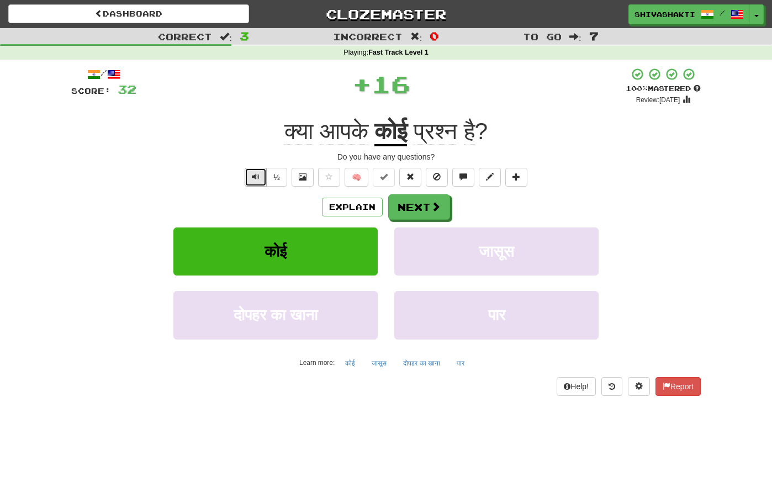
click at [250, 176] on button "Text-to-speech controls" at bounding box center [256, 177] width 22 height 19
click at [414, 206] on button "Next" at bounding box center [420, 207] width 62 height 25
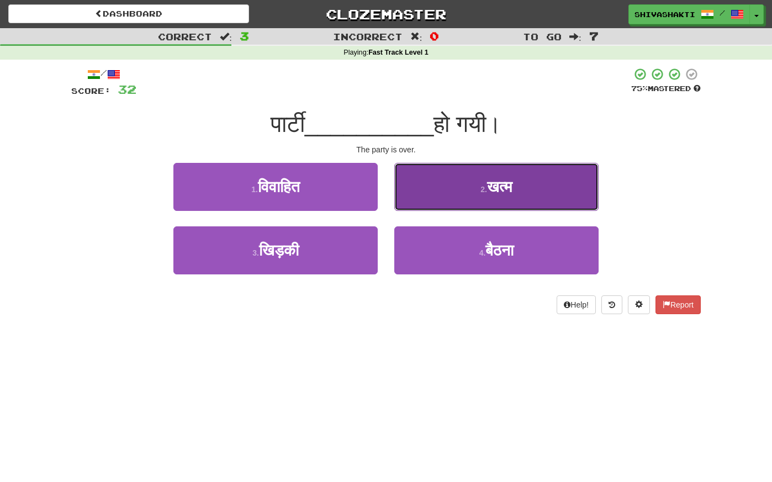
click at [472, 203] on button "2 . खत्म" at bounding box center [496, 187] width 204 height 48
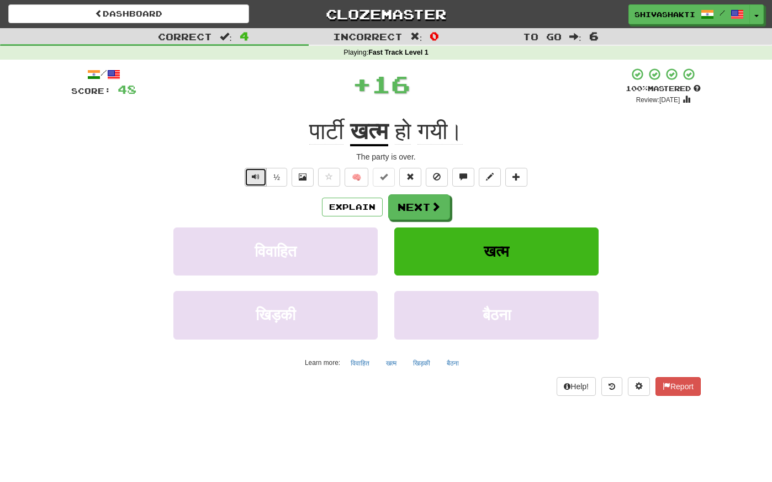
click at [255, 173] on span "Text-to-speech controls" at bounding box center [256, 177] width 8 height 8
click at [424, 205] on button "Next" at bounding box center [420, 207] width 62 height 25
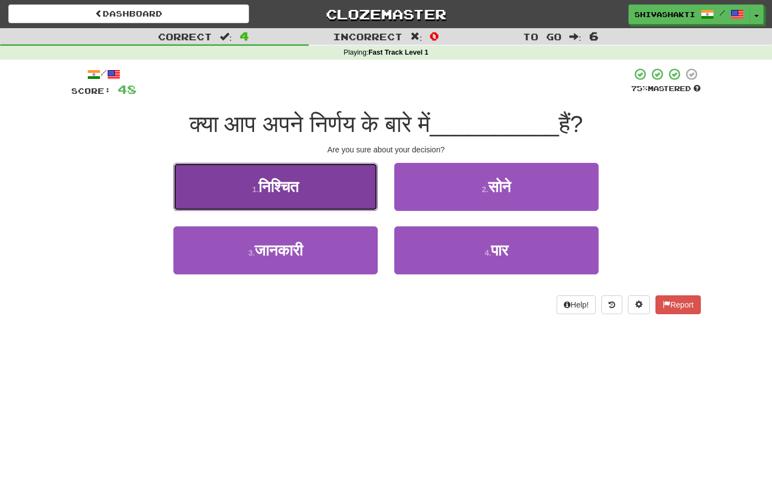
click at [245, 184] on button "1 . निश्चित" at bounding box center [275, 187] width 204 height 48
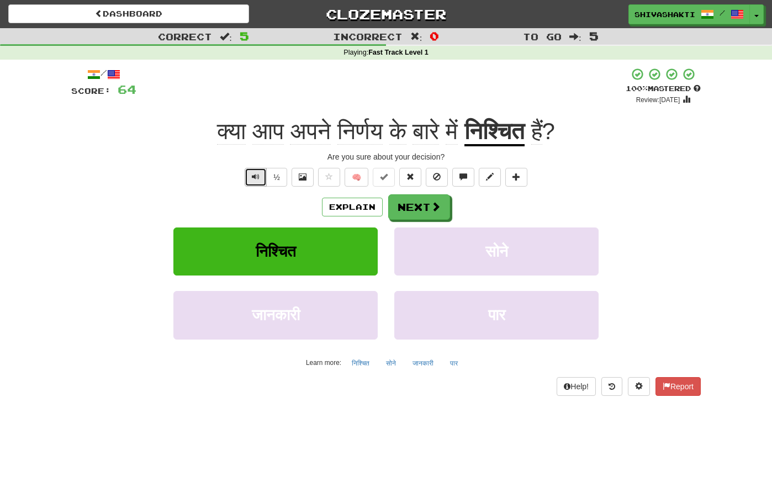
click at [251, 175] on button "Text-to-speech controls" at bounding box center [256, 177] width 22 height 19
click at [411, 210] on button "Next" at bounding box center [420, 207] width 62 height 25
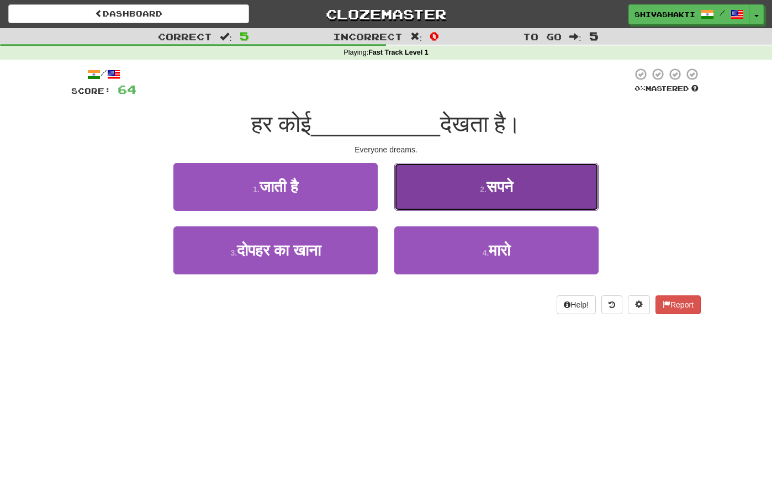
click at [462, 183] on button "2 . सपने" at bounding box center [496, 187] width 204 height 48
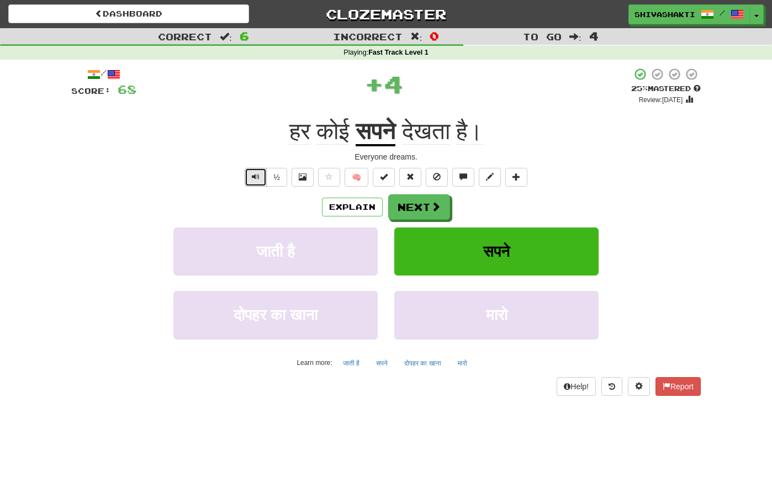
click at [252, 175] on button "Text-to-speech controls" at bounding box center [256, 177] width 22 height 19
click at [432, 212] on span at bounding box center [436, 207] width 10 height 10
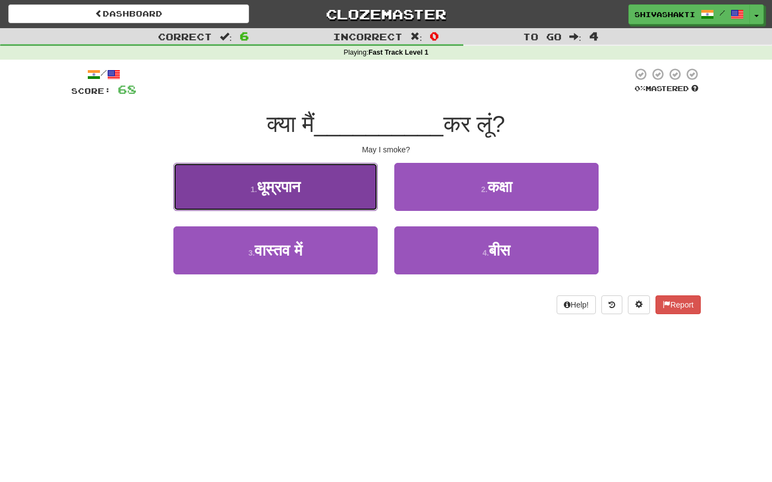
click at [339, 200] on button "1 . धूम्रपान" at bounding box center [275, 187] width 204 height 48
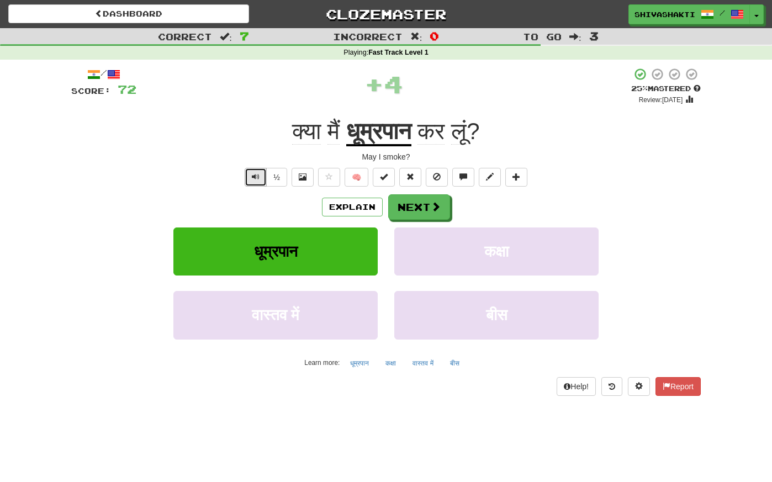
click at [255, 176] on span "Text-to-speech controls" at bounding box center [256, 177] width 8 height 8
click at [410, 207] on button "Next" at bounding box center [420, 207] width 62 height 25
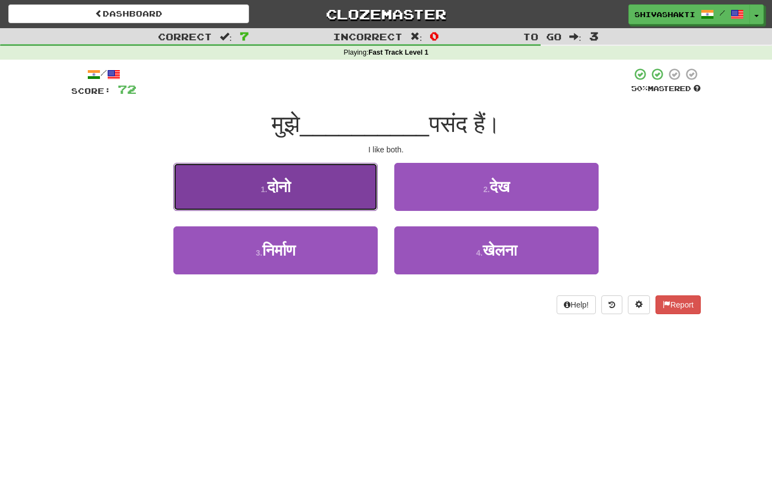
click at [334, 186] on button "1 . दोनो" at bounding box center [275, 187] width 204 height 48
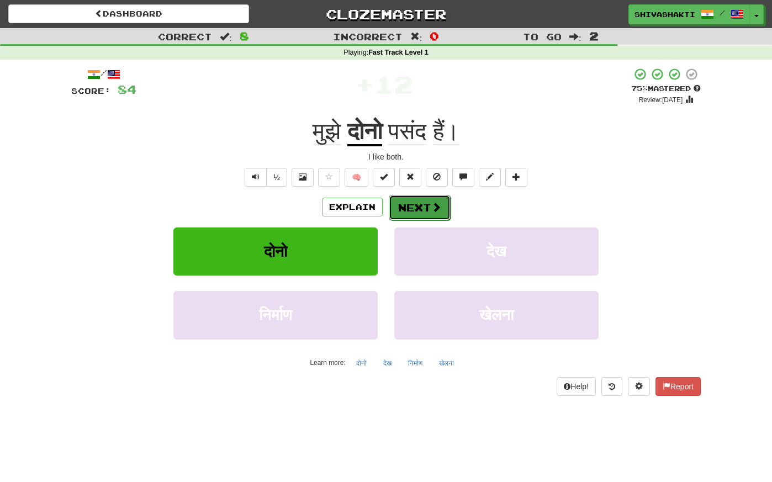
click at [416, 210] on button "Next" at bounding box center [420, 207] width 62 height 25
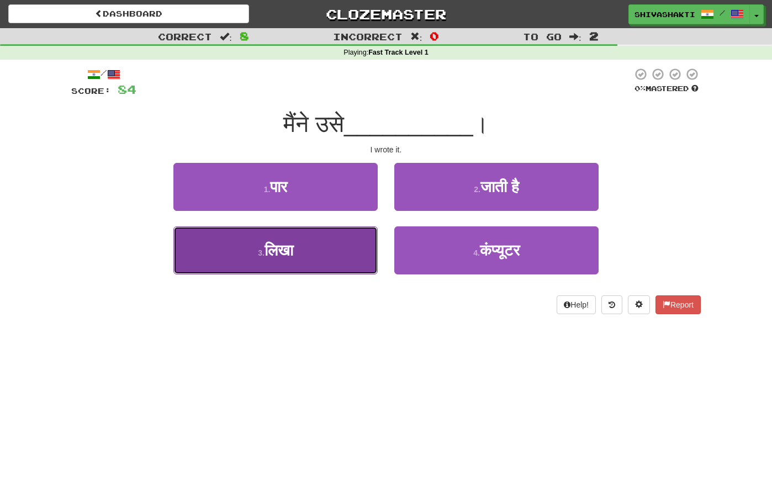
click at [321, 261] on button "3 . लिखा" at bounding box center [275, 250] width 204 height 48
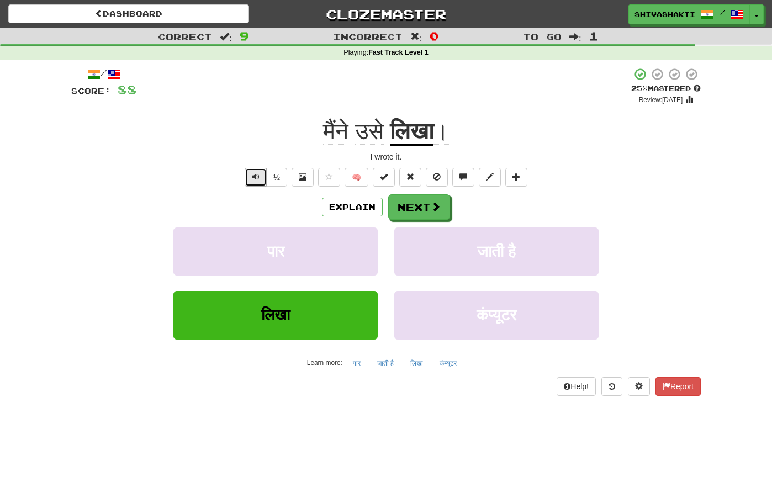
click at [247, 180] on button "Text-to-speech controls" at bounding box center [256, 177] width 22 height 19
click at [399, 200] on button "Next" at bounding box center [420, 207] width 62 height 25
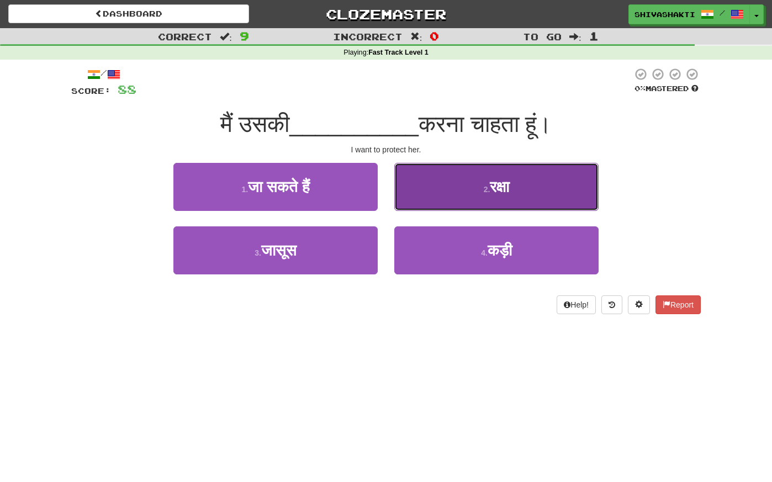
click at [444, 176] on button "2 . रक्षा" at bounding box center [496, 187] width 204 height 48
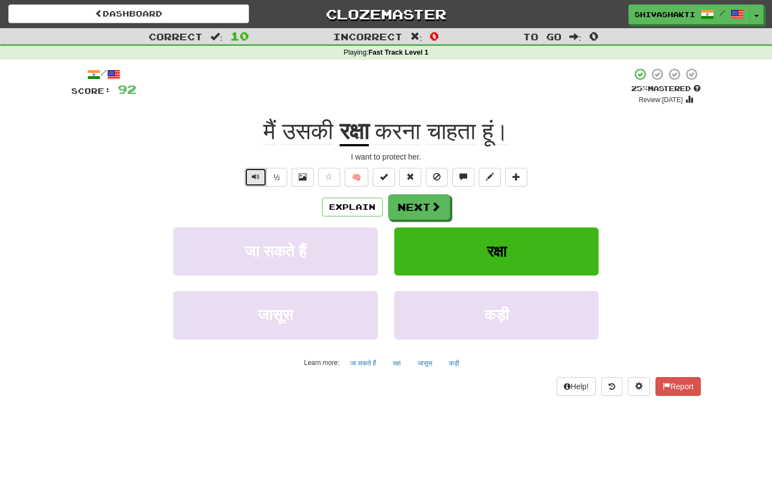
click at [254, 178] on span "Text-to-speech controls" at bounding box center [256, 177] width 8 height 8
click at [424, 208] on button "Next" at bounding box center [420, 207] width 62 height 25
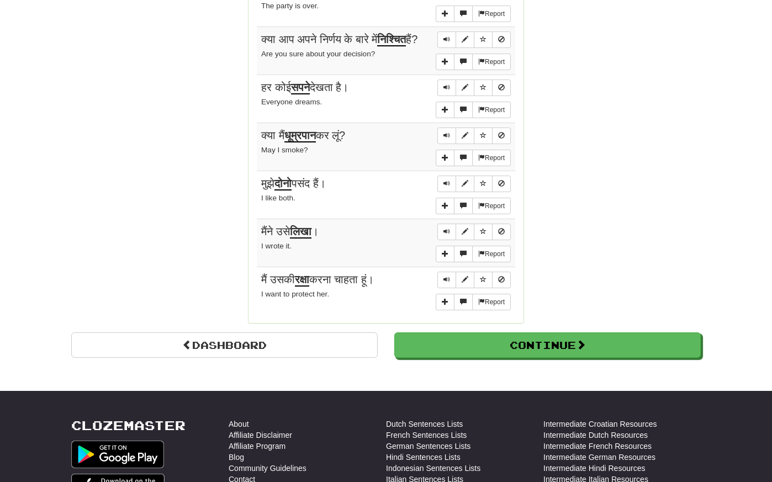
scroll to position [905, 0]
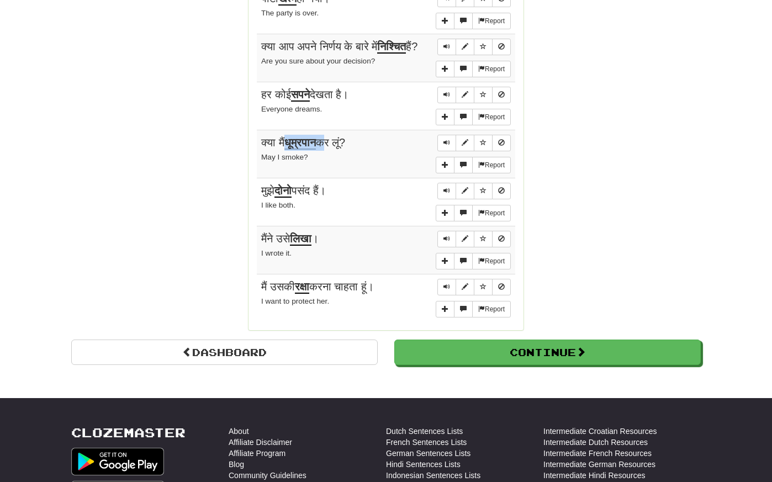
drag, startPoint x: 322, startPoint y: 143, endPoint x: 290, endPoint y: 140, distance: 32.2
click at [290, 140] on span "क्या मैं धूम्रपान कर लूं?" at bounding box center [303, 142] width 84 height 13
copy span "धूम्रपान"
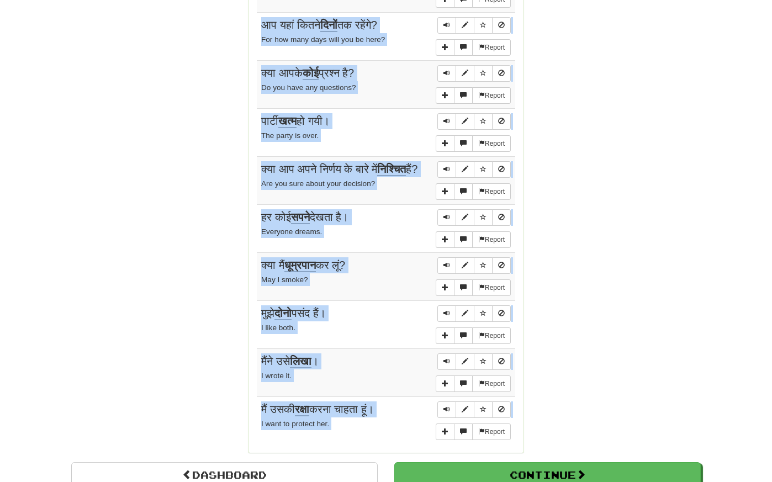
scroll to position [791, 0]
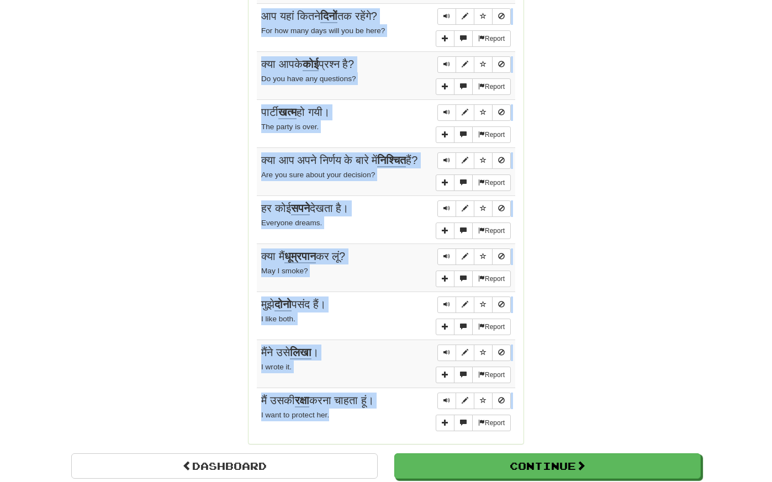
drag, startPoint x: 259, startPoint y: 108, endPoint x: 382, endPoint y: 420, distance: 335.3
click at [382, 420] on tbody "Report वह उत्तर से आती है। She comes from the north. Report आप यहां कितने दिनों…" at bounding box center [386, 196] width 258 height 481
copy tbody "वह उत्तर से आती है। She comes from the north. Report आप यहां कितने दिनों तक रहे…"
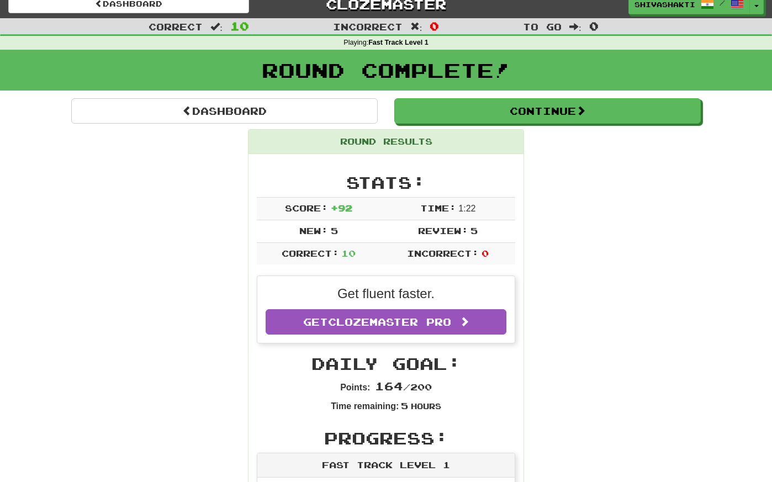
scroll to position [9, 0]
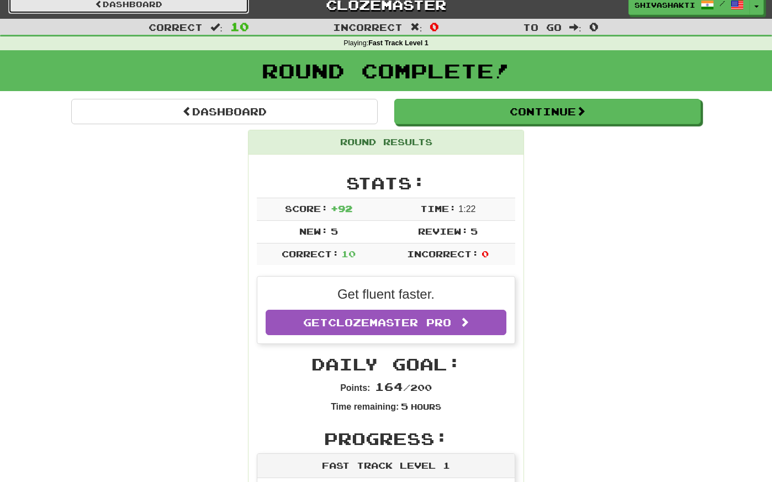
click at [147, 7] on link "Dashboard" at bounding box center [128, 4] width 241 height 19
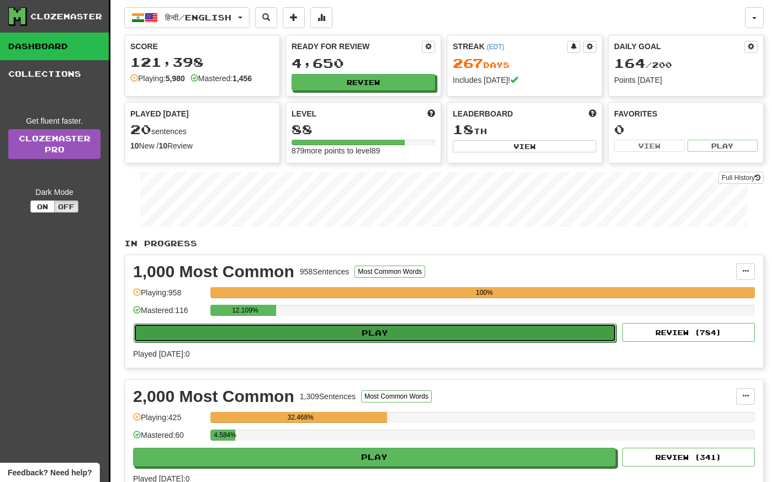
click at [365, 339] on button "Play" at bounding box center [375, 333] width 483 height 19
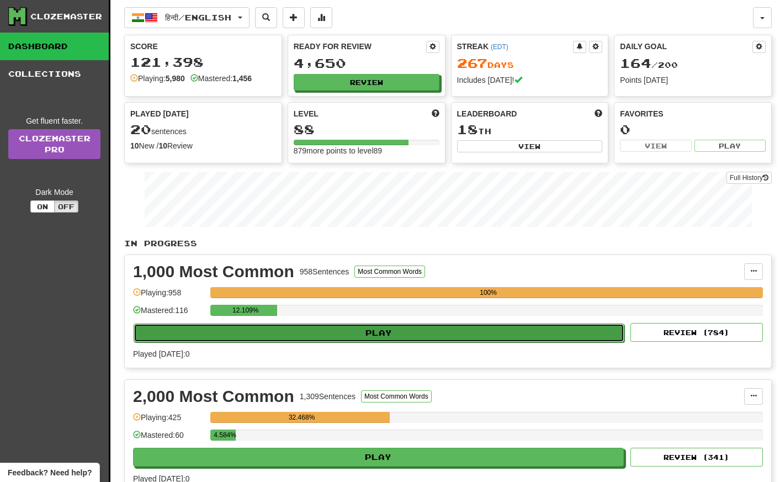
select select "**"
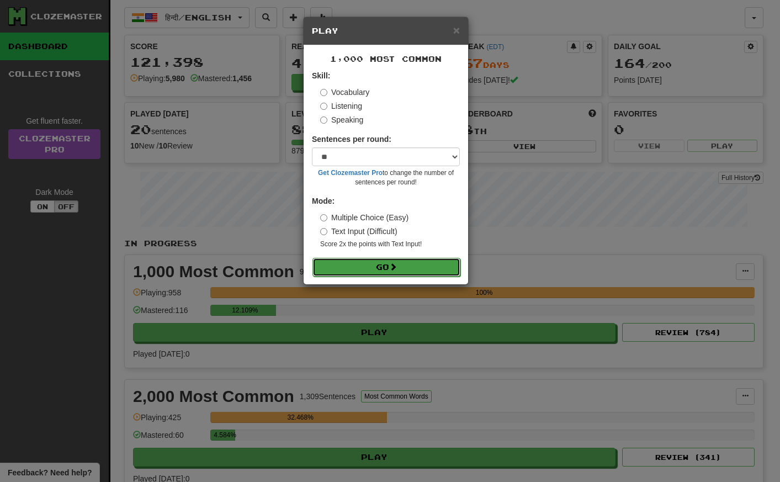
click at [388, 271] on button "Go" at bounding box center [387, 267] width 148 height 19
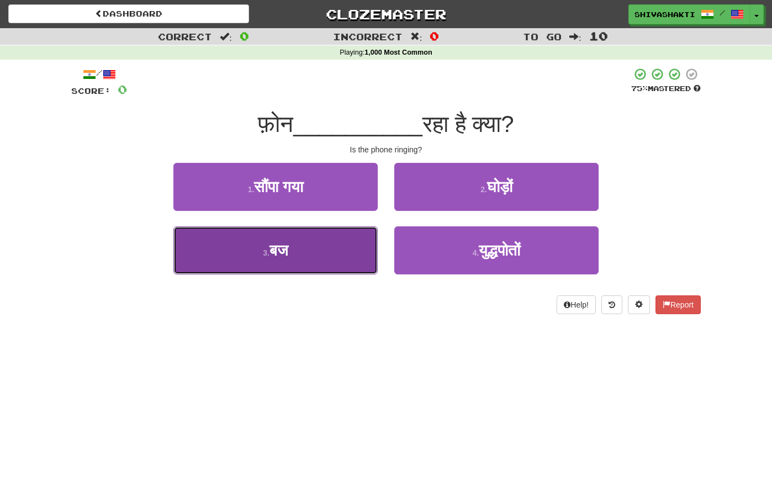
click at [323, 267] on button "3 . बज" at bounding box center [275, 250] width 204 height 48
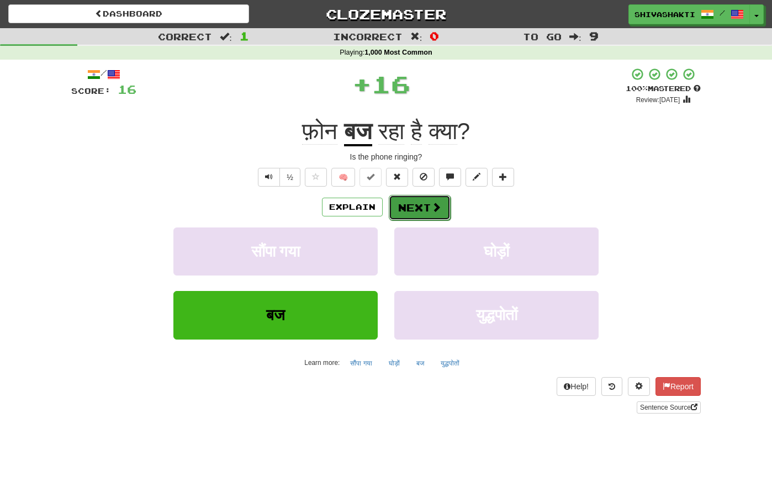
click at [408, 212] on button "Next" at bounding box center [420, 207] width 62 height 25
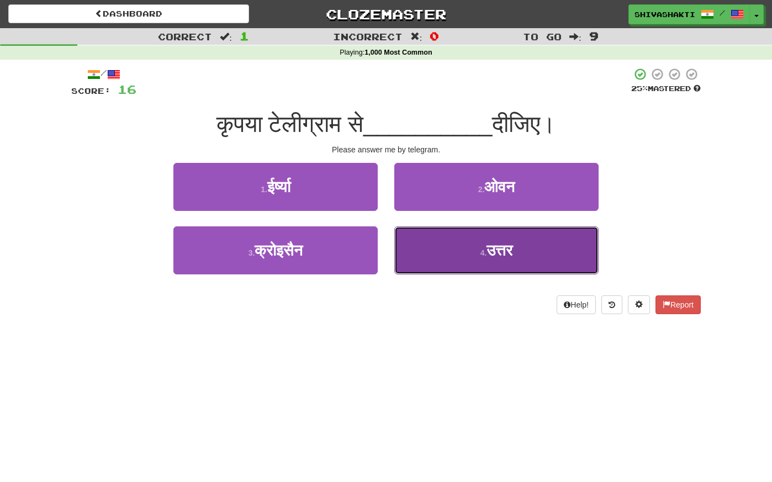
click at [457, 244] on button "4 . उत्तर" at bounding box center [496, 250] width 204 height 48
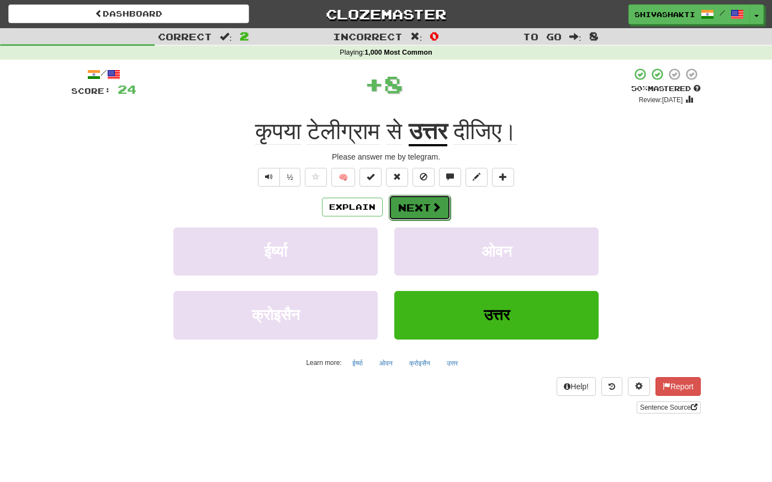
click at [421, 205] on button "Next" at bounding box center [420, 207] width 62 height 25
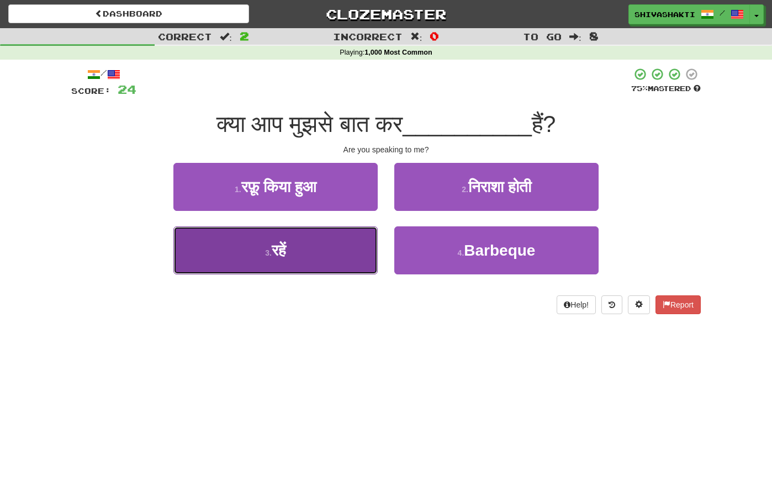
click at [346, 251] on button "3 . रहें" at bounding box center [275, 250] width 204 height 48
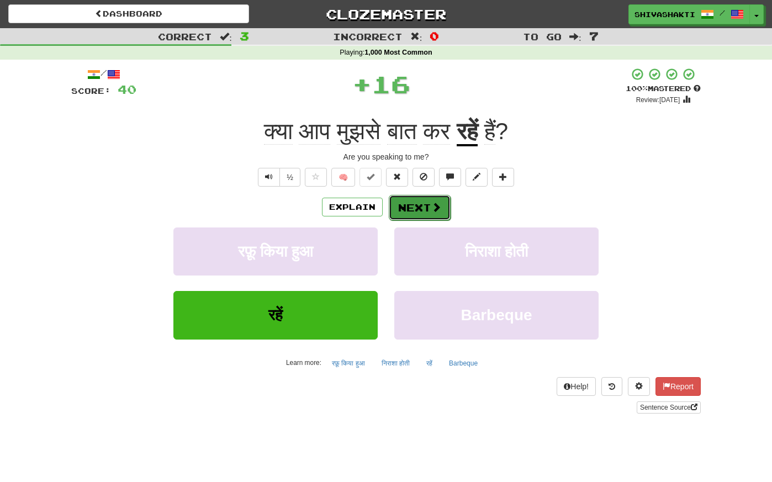
click at [426, 208] on button "Next" at bounding box center [420, 207] width 62 height 25
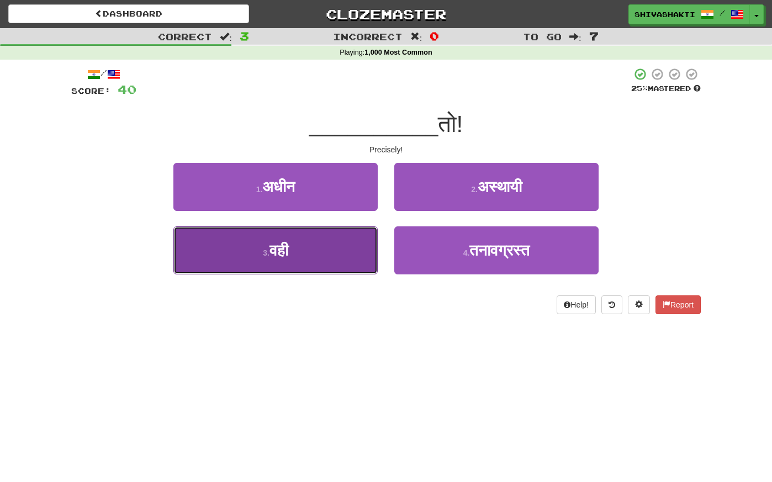
click at [310, 259] on button "3 . वही" at bounding box center [275, 250] width 204 height 48
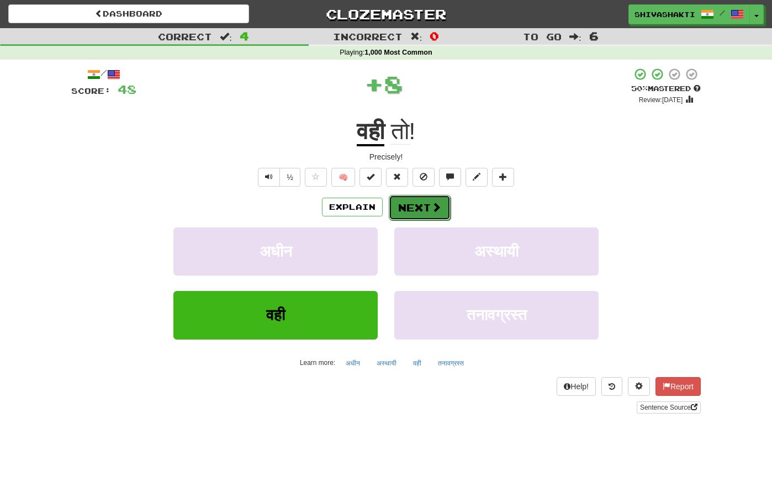
click at [426, 218] on button "Next" at bounding box center [420, 207] width 62 height 25
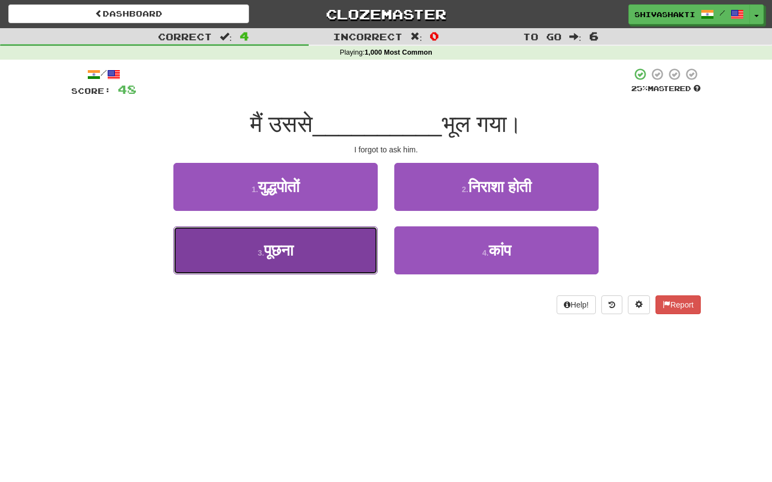
click at [308, 254] on button "3 . पूछना" at bounding box center [275, 250] width 204 height 48
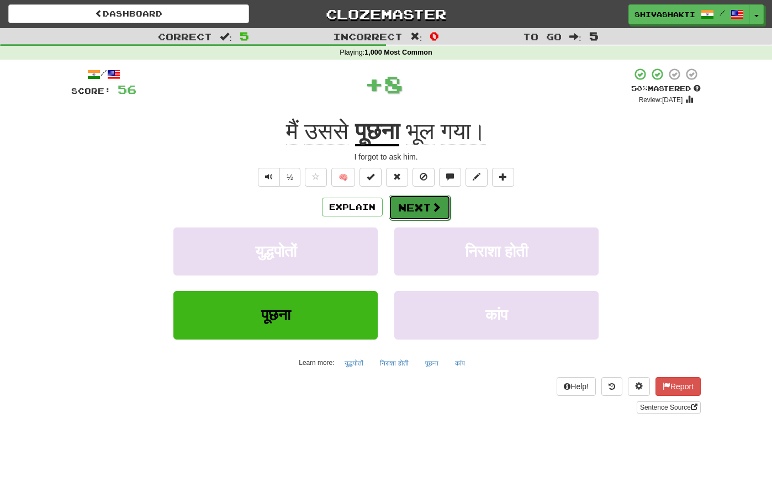
click at [411, 205] on button "Next" at bounding box center [420, 207] width 62 height 25
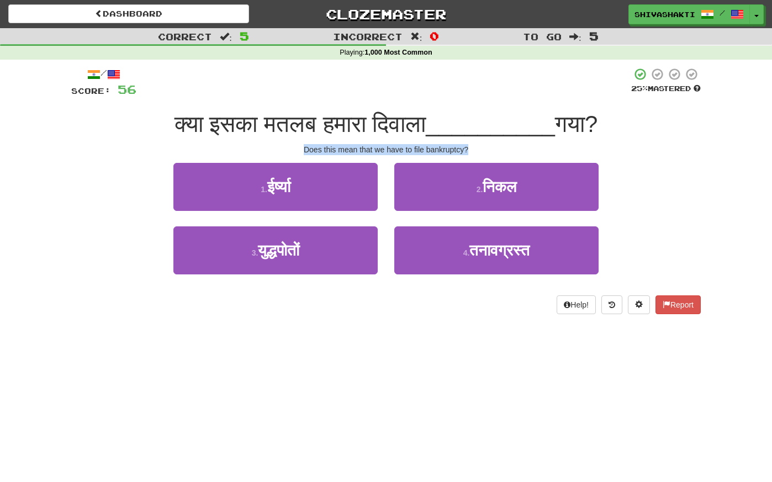
drag, startPoint x: 476, startPoint y: 150, endPoint x: 275, endPoint y: 146, distance: 200.5
click at [276, 146] on div "Does this mean that we have to file bankruptcy?" at bounding box center [386, 149] width 630 height 11
copy div "Does this mean that we have to file bankruptcy?"
click at [710, 126] on div "Correct : 5 Incorrect : 0 To go : 5 Playing : 1,000 Most Common / Score: 56 25 …" at bounding box center [386, 179] width 772 height 302
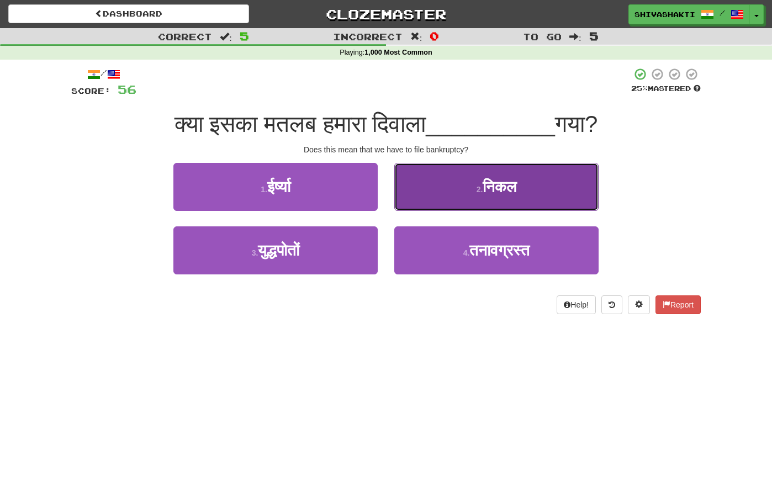
click at [523, 187] on button "2 . निकल" at bounding box center [496, 187] width 204 height 48
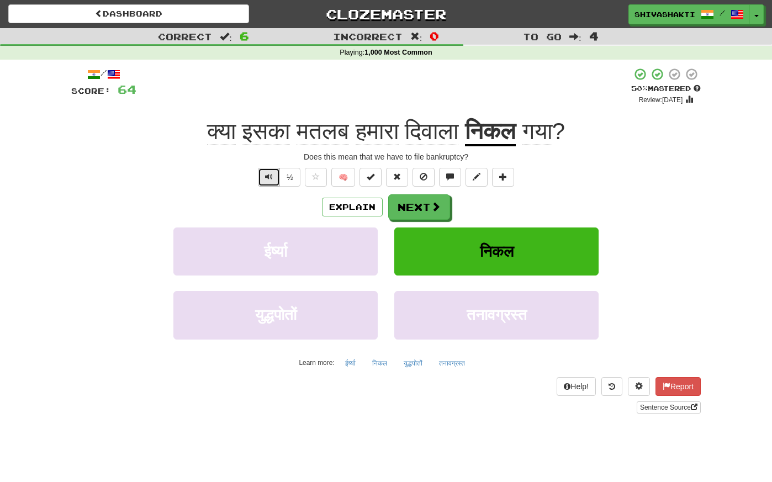
click at [266, 173] on span "Text-to-speech controls" at bounding box center [269, 177] width 8 height 8
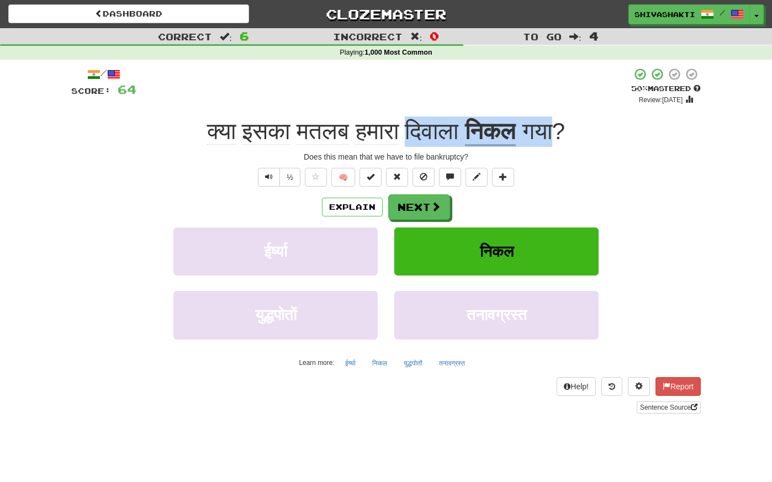
drag, startPoint x: 569, startPoint y: 131, endPoint x: 411, endPoint y: 130, distance: 157.4
click at [411, 130] on div "क्या इसका मतलब हमारा दिवाला निकल गया ?" at bounding box center [386, 132] width 630 height 30
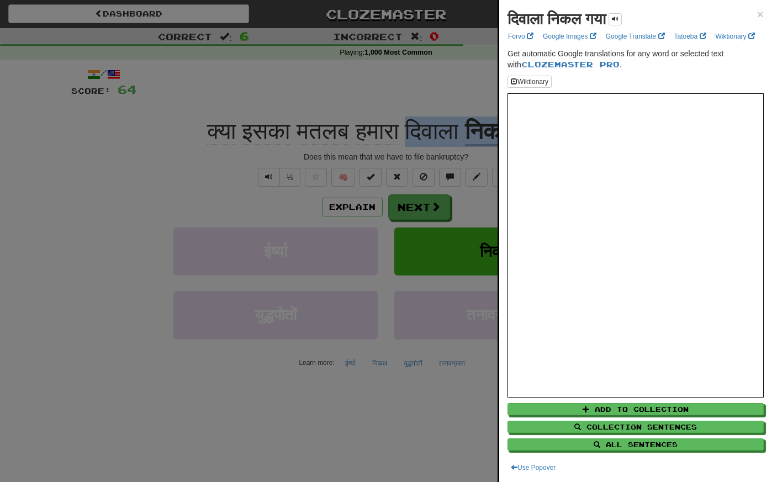
copy div "दिवाला निकल गया"
click at [171, 157] on div at bounding box center [386, 241] width 772 height 482
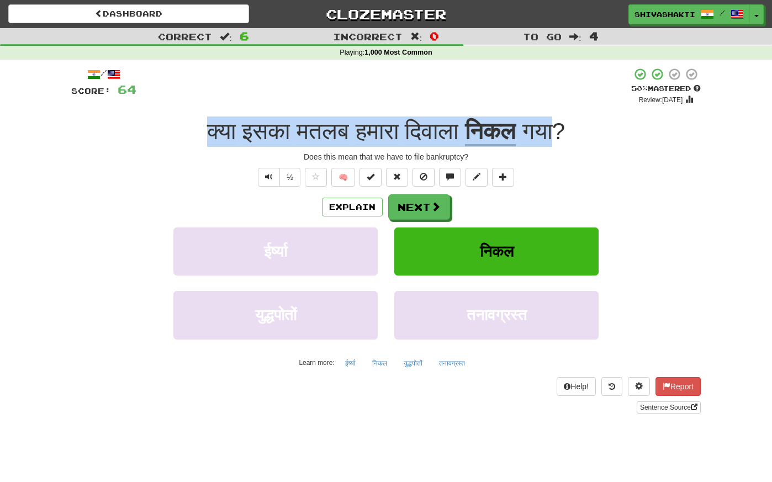
drag, startPoint x: 569, startPoint y: 129, endPoint x: 177, endPoint y: 129, distance: 392.2
click at [177, 129] on div "क्या इसका मतलब हमारा दिवाला निकल गया ?" at bounding box center [386, 132] width 630 height 30
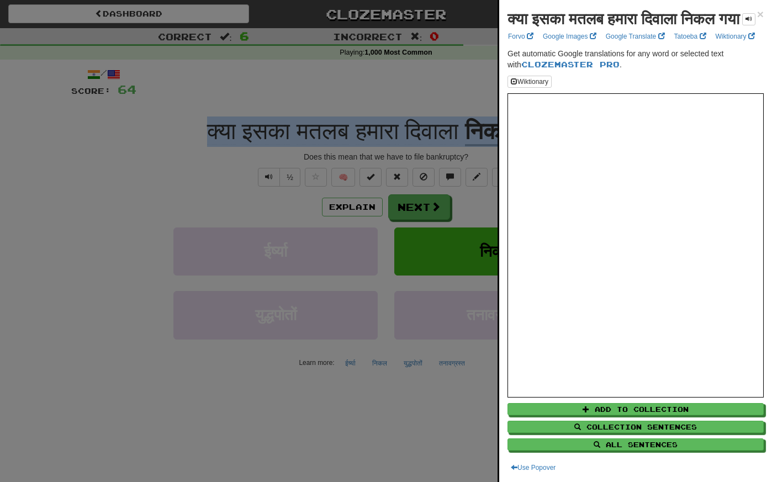
copy div "क्या इसका मतलब हमारा दिवाला निकल गया"
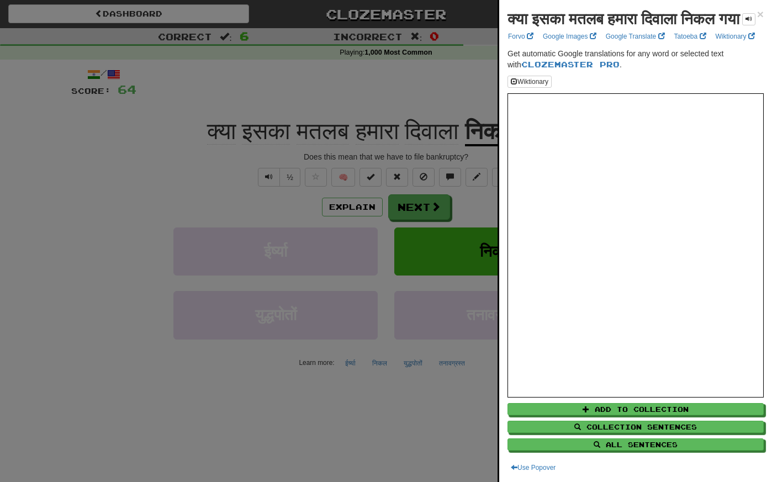
click at [117, 118] on div at bounding box center [386, 241] width 772 height 482
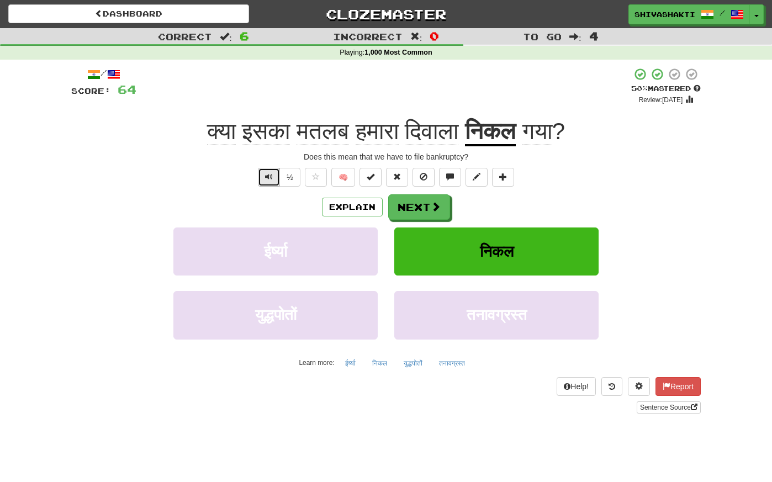
click at [265, 172] on button "Text-to-speech controls" at bounding box center [269, 177] width 22 height 19
click at [428, 204] on button "Next" at bounding box center [420, 207] width 62 height 25
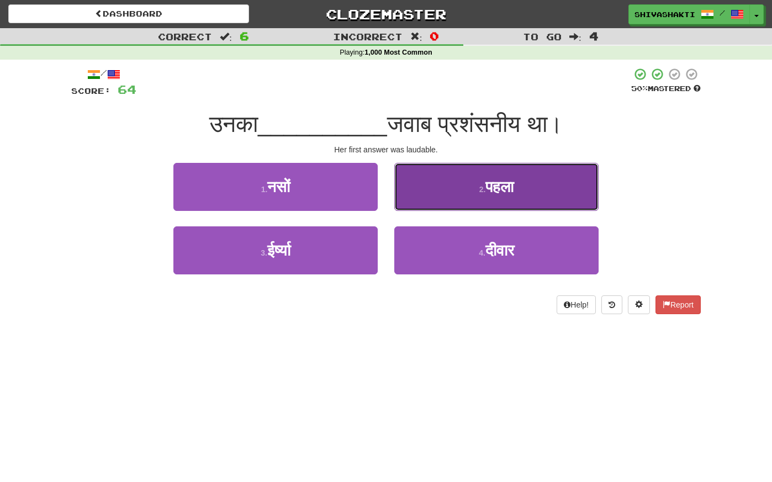
click at [502, 175] on button "2 . पहला" at bounding box center [496, 187] width 204 height 48
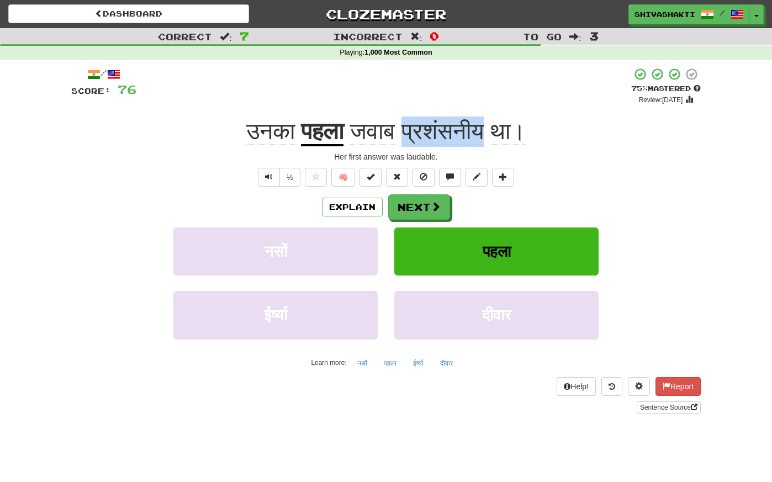
drag, startPoint x: 487, startPoint y: 133, endPoint x: 414, endPoint y: 132, distance: 72.9
click at [414, 132] on span "प्रशंसनीय" at bounding box center [443, 131] width 82 height 27
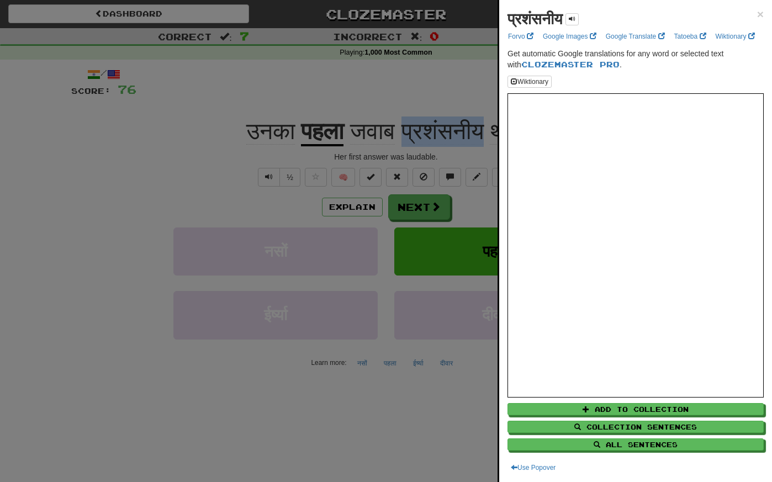
copy span "प्रशंसनीय"
click at [351, 204] on div at bounding box center [386, 241] width 772 height 482
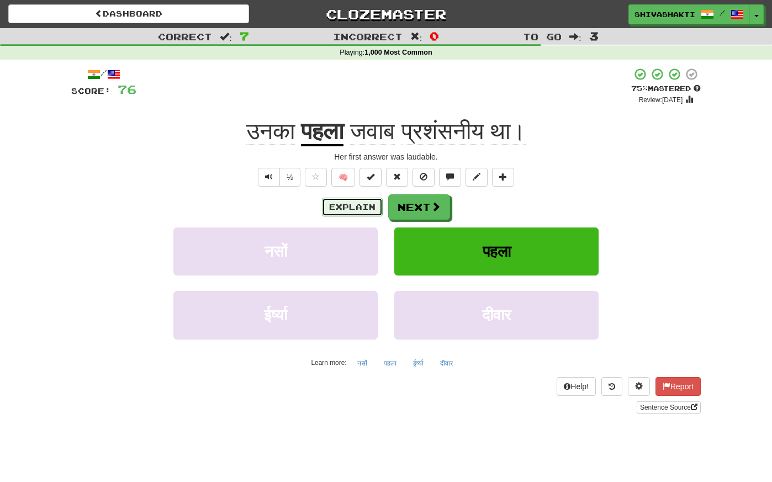
click at [351, 204] on button "Explain" at bounding box center [352, 207] width 61 height 19
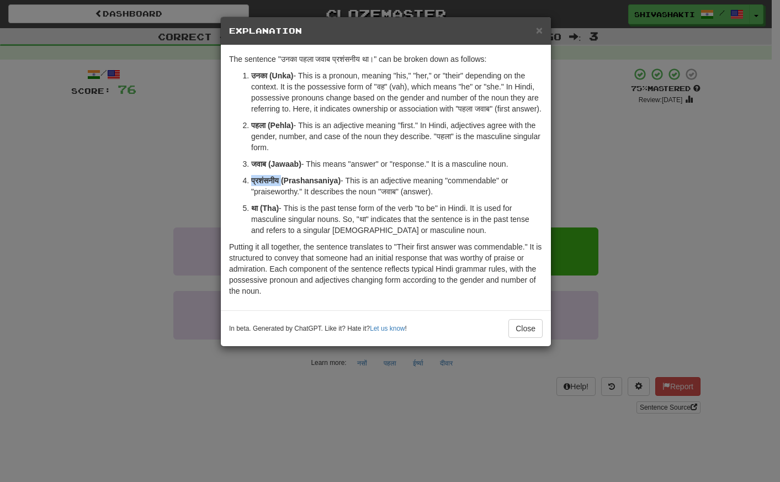
drag, startPoint x: 281, startPoint y: 191, endPoint x: 249, endPoint y: 189, distance: 32.1
click at [251, 189] on li "प्रशंसनीय (Prashansaniya) - This is an adjective meaning "commendable" or "prai…" at bounding box center [397, 186] width 292 height 22
copy strong "प्रशंसनीय"
click at [337, 185] on strong "प्रशंसनीय (Prashansaniya)" at bounding box center [295, 180] width 89 height 9
drag, startPoint x: 337, startPoint y: 191, endPoint x: 249, endPoint y: 189, distance: 88.4
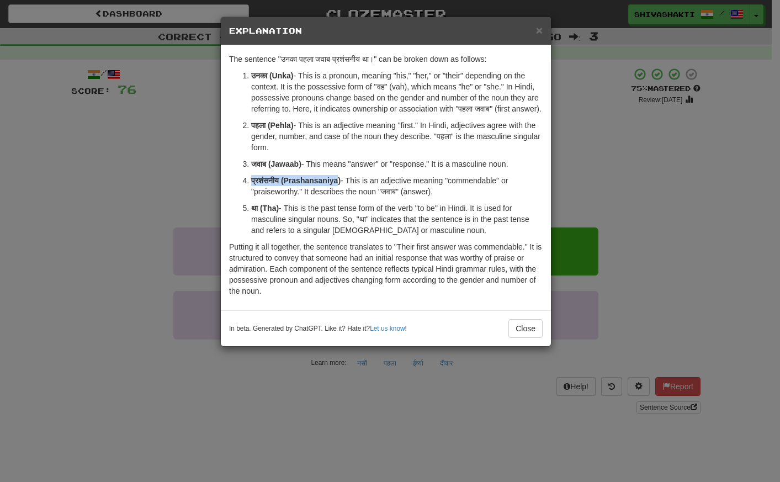
click at [251, 189] on li "प्रशंसनीय (Prashansaniya) - This is an adjective meaning "commendable" or "prai…" at bounding box center [397, 186] width 292 height 22
copy strong "प्रशंसनीय (Prashansaniya"
click at [113, 197] on div "× Explanation The sentence "उनका पहला जवाब प्रशंसनीय था।" can be broken down as…" at bounding box center [390, 241] width 780 height 482
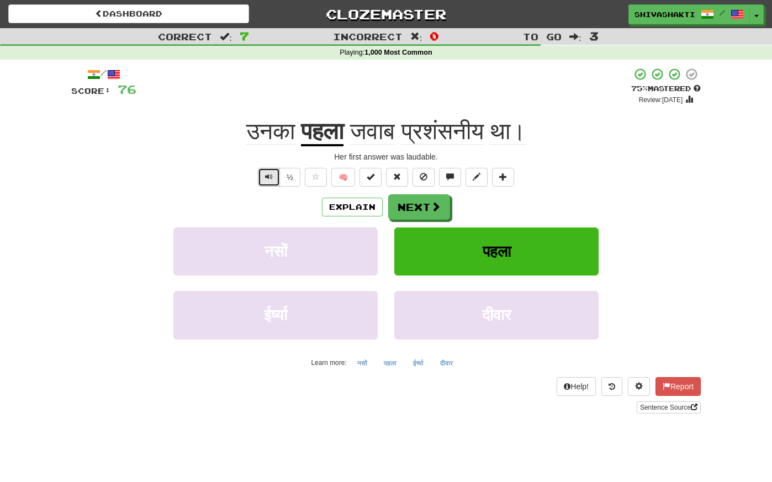
click at [265, 175] on button "Text-to-speech controls" at bounding box center [269, 177] width 22 height 19
click at [197, 117] on div "उनका पहला जवाब प्रशंसनीय था।" at bounding box center [386, 132] width 630 height 30
click at [407, 212] on button "Next" at bounding box center [420, 207] width 62 height 25
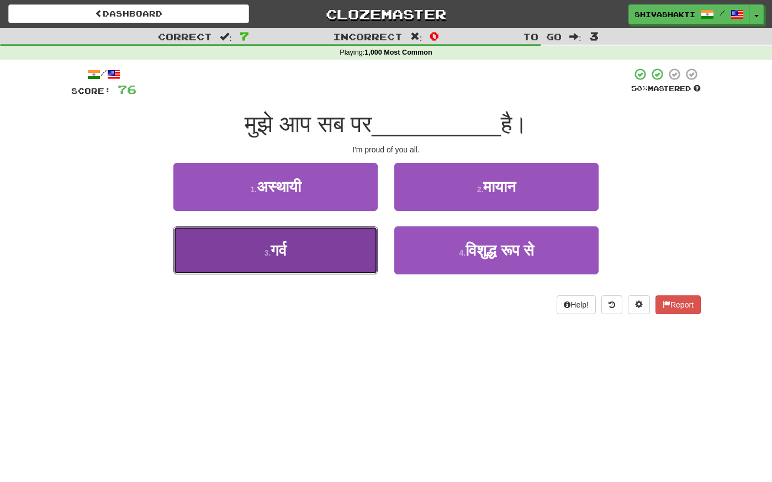
click at [329, 245] on button "3 . गर्व" at bounding box center [275, 250] width 204 height 48
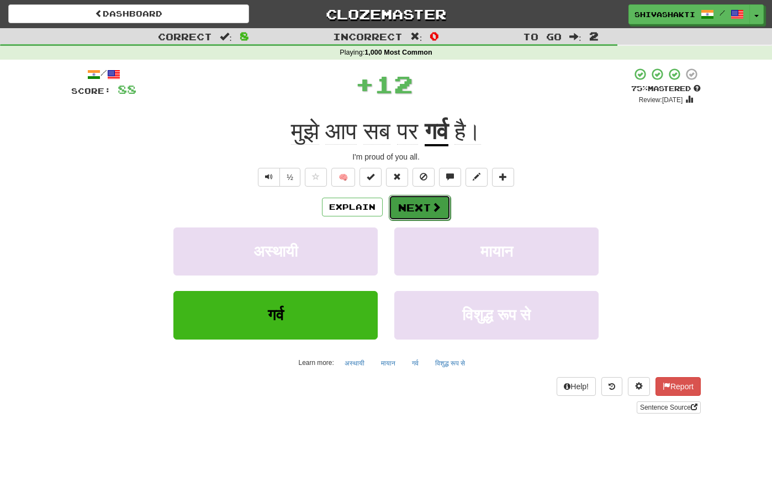
click at [405, 202] on button "Next" at bounding box center [420, 207] width 62 height 25
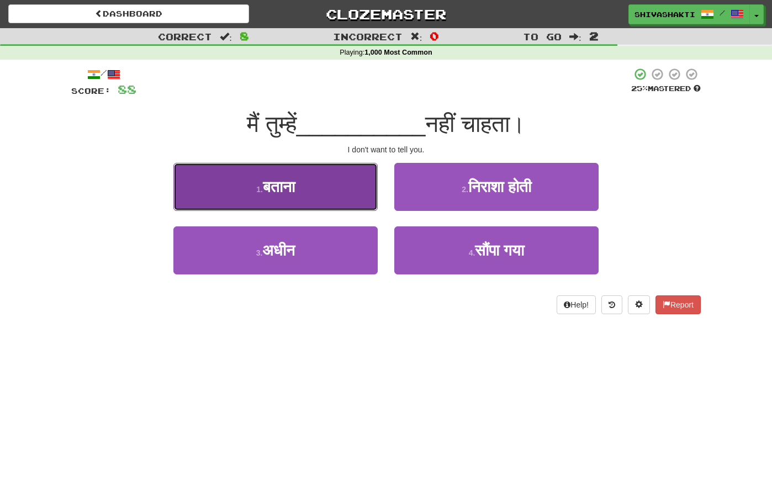
click at [279, 187] on span "बताना" at bounding box center [279, 186] width 32 height 17
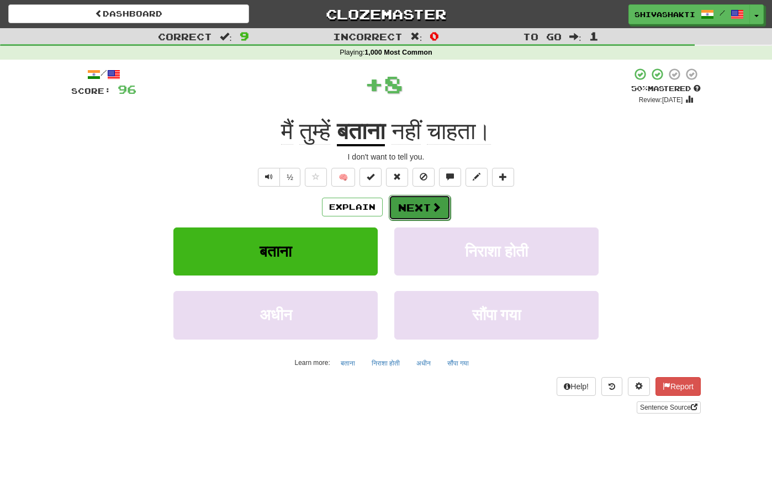
click at [435, 206] on span at bounding box center [436, 207] width 10 height 10
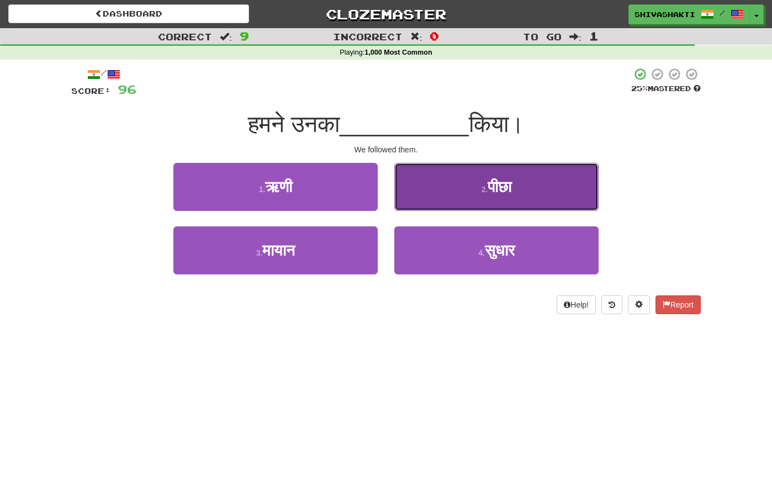
click at [499, 198] on button "2 . पीछा" at bounding box center [496, 187] width 204 height 48
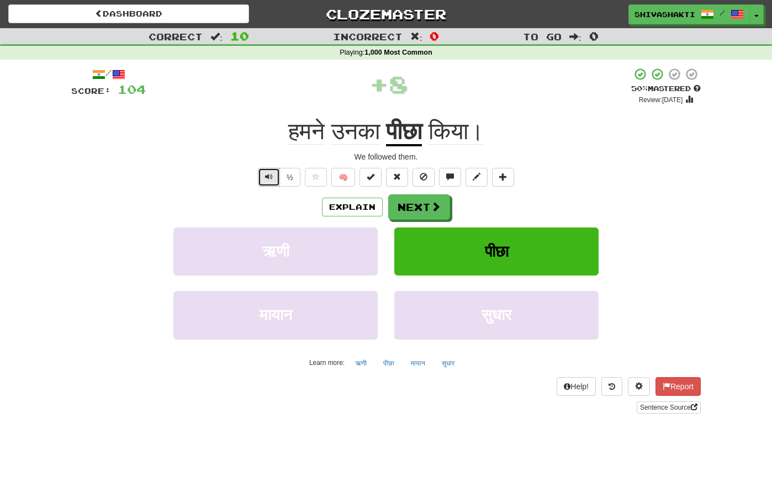
click at [270, 176] on span "Text-to-speech controls" at bounding box center [269, 177] width 8 height 8
click at [349, 212] on button "Explain" at bounding box center [352, 207] width 61 height 19
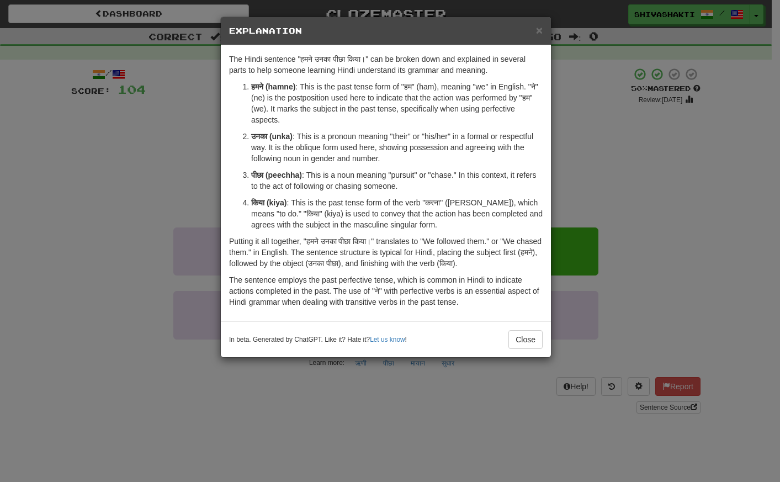
click at [94, 150] on div "× Explanation The Hindi sentence "हमने उनका पीछा किया।" can be broken down and …" at bounding box center [390, 241] width 780 height 482
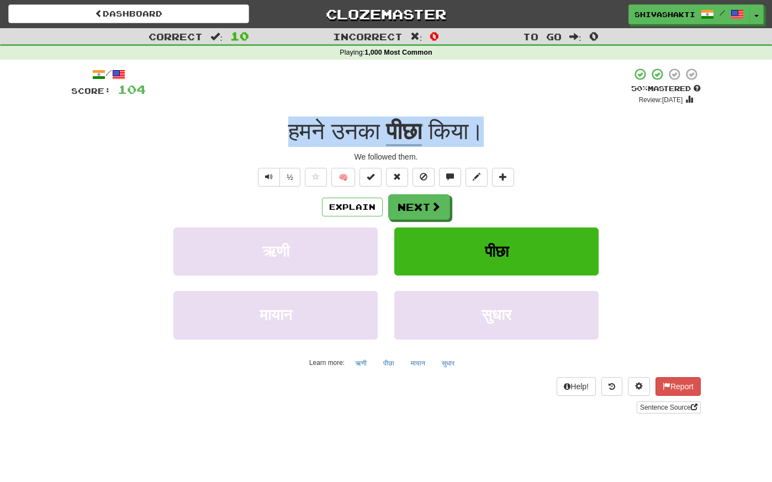
drag, startPoint x: 487, startPoint y: 132, endPoint x: 266, endPoint y: 123, distance: 221.7
click at [266, 122] on div "हमने उनका पीछा किया।" at bounding box center [386, 132] width 630 height 30
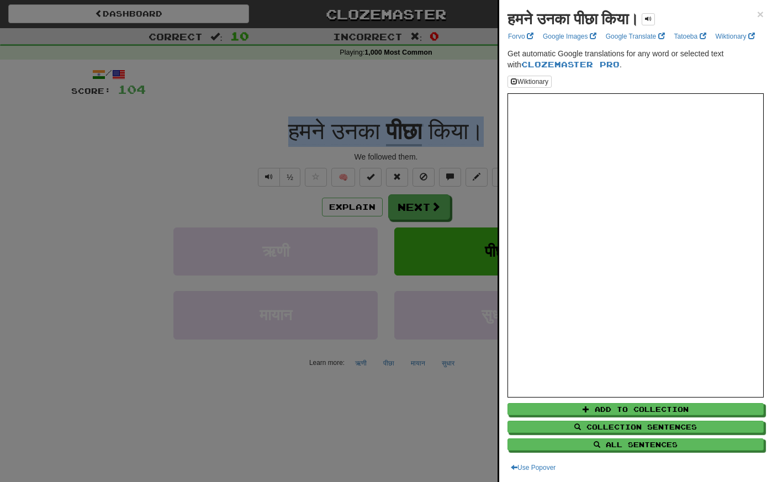
copy div "हमने उनका पीछा किया।"
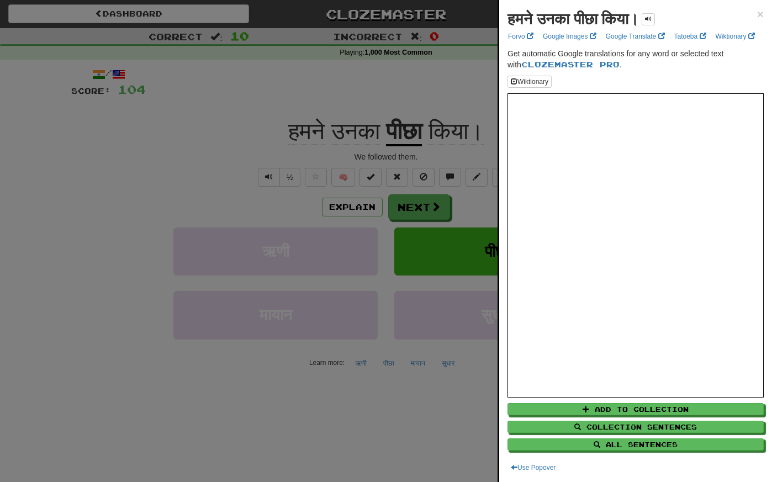
click at [144, 102] on div at bounding box center [386, 241] width 772 height 482
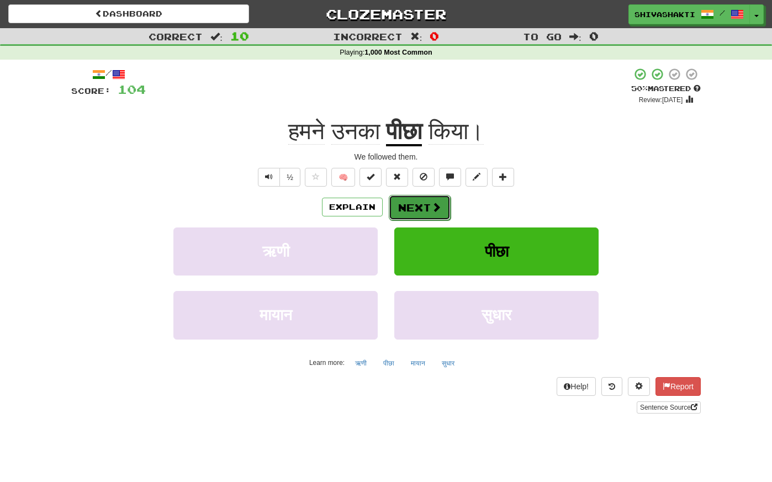
click at [416, 208] on button "Next" at bounding box center [420, 207] width 62 height 25
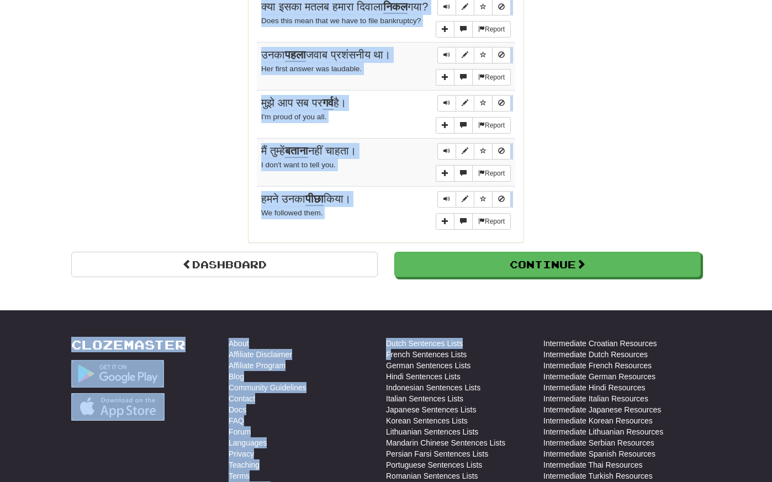
scroll to position [997, 0]
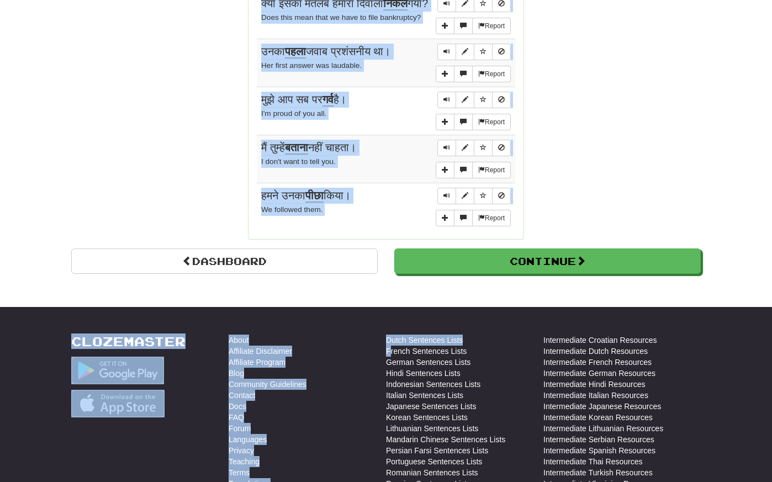
drag, startPoint x: 252, startPoint y: 48, endPoint x: 390, endPoint y: 352, distance: 334.0
click at [354, 221] on td "Report हमने उनका पीछा किया। We followed them." at bounding box center [386, 207] width 258 height 48
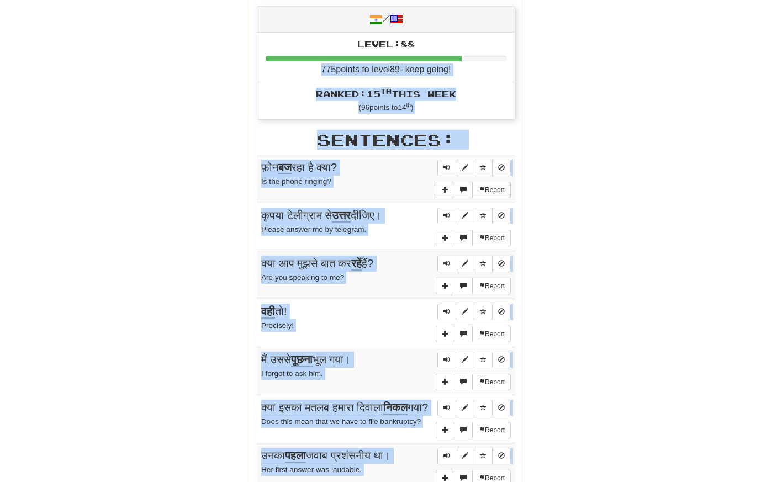
scroll to position [591, 0]
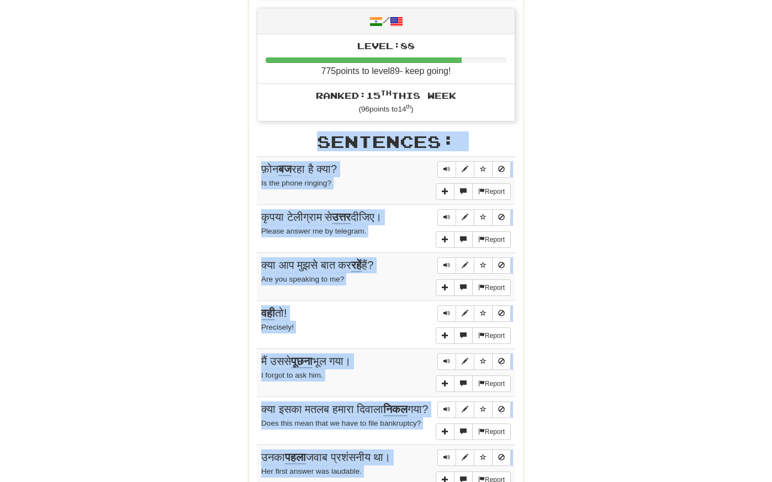
drag, startPoint x: 354, startPoint y: 221, endPoint x: 252, endPoint y: 163, distance: 116.7
click at [252, 163] on div "Stats: Score: + 104 Time: 1 : 11 New: 0 Review: 10 Correct: 10 Incorrect: 0 Get…" at bounding box center [386, 109] width 275 height 1072
copy div "Sentences: Report फ़ोन बज रहा है क्या? Is the phone ringing? Report कृपया टेलीग…"
click at [68, 129] on div "Dashboard Continue Round Results Stats: Score: + 104 Time: 1 : 11 New: 0 Review…" at bounding box center [386, 101] width 646 height 1168
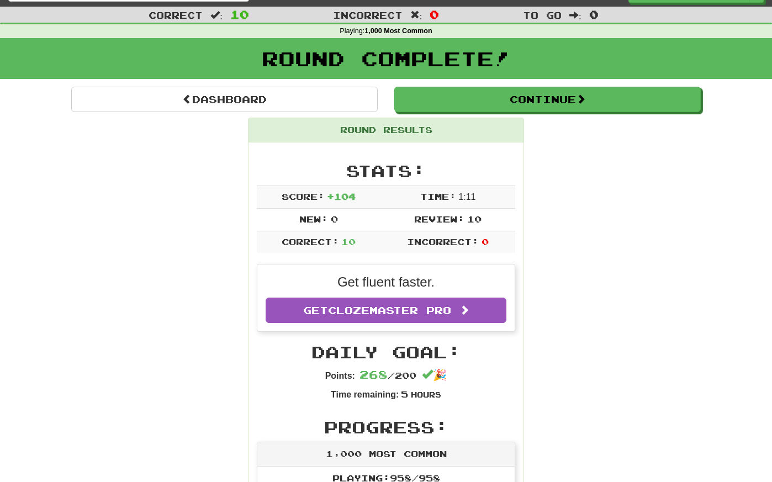
scroll to position [0, 0]
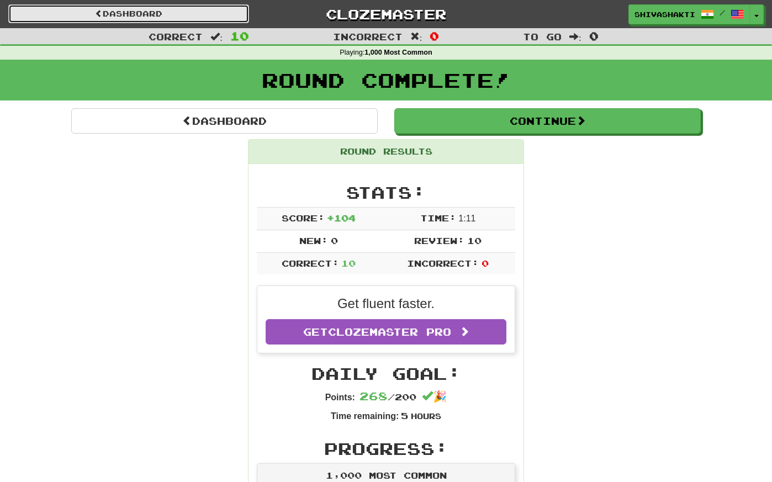
click at [144, 13] on link "Dashboard" at bounding box center [128, 13] width 241 height 19
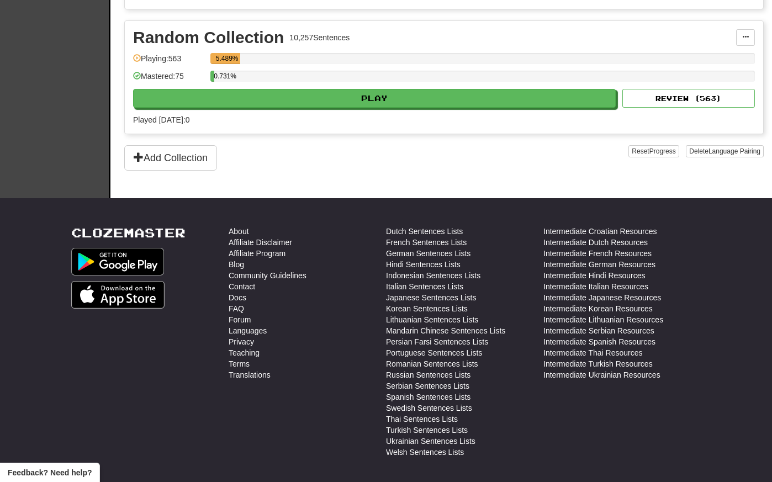
scroll to position [1970, 0]
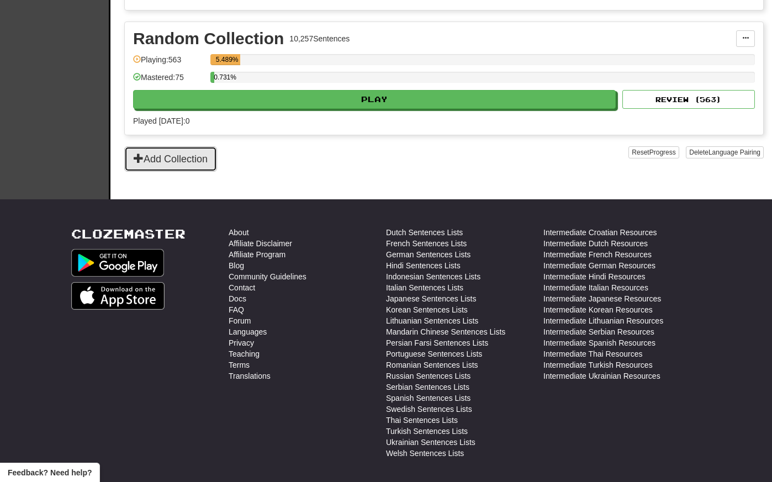
click at [188, 161] on button "Add Collection" at bounding box center [170, 158] width 93 height 25
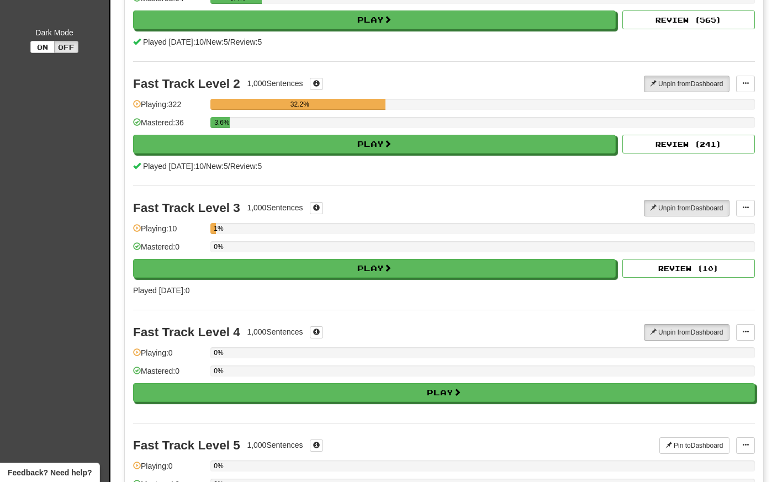
scroll to position [0, 0]
